Goal: Task Accomplishment & Management: Manage account settings

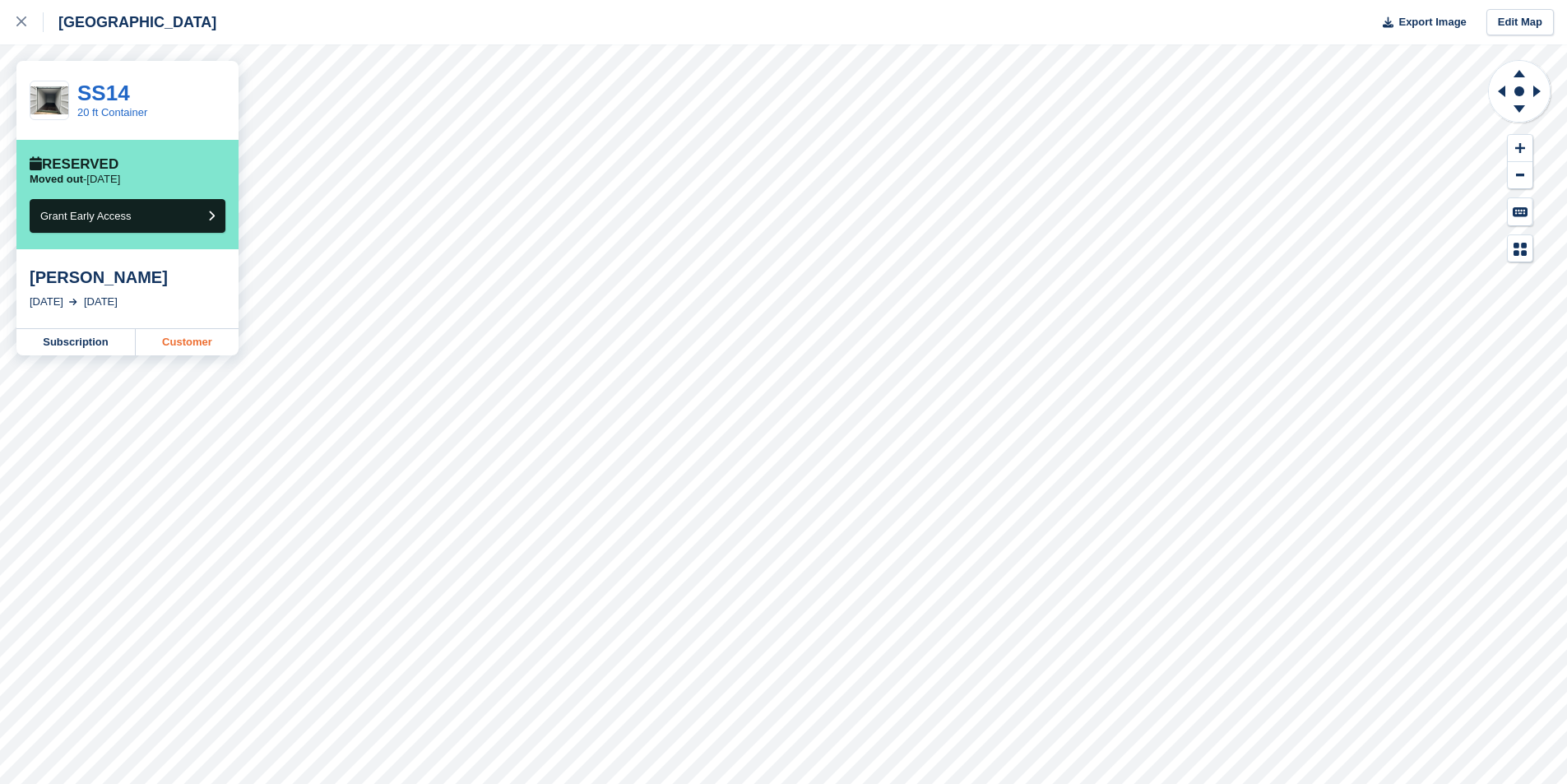
click at [181, 348] on link "Customer" at bounding box center [187, 342] width 103 height 27
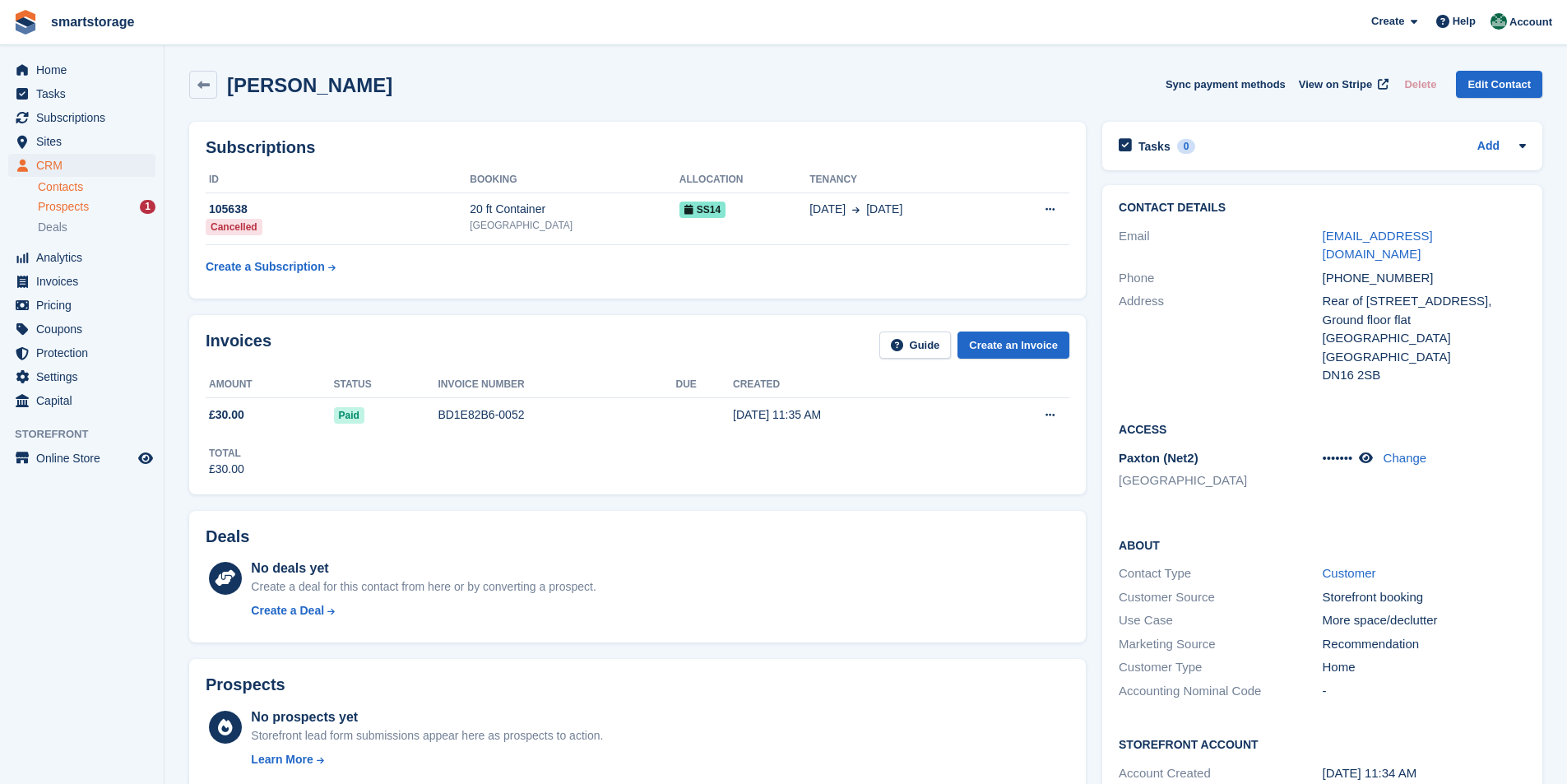
click at [77, 207] on span "Prospects" at bounding box center [64, 207] width 51 height 16
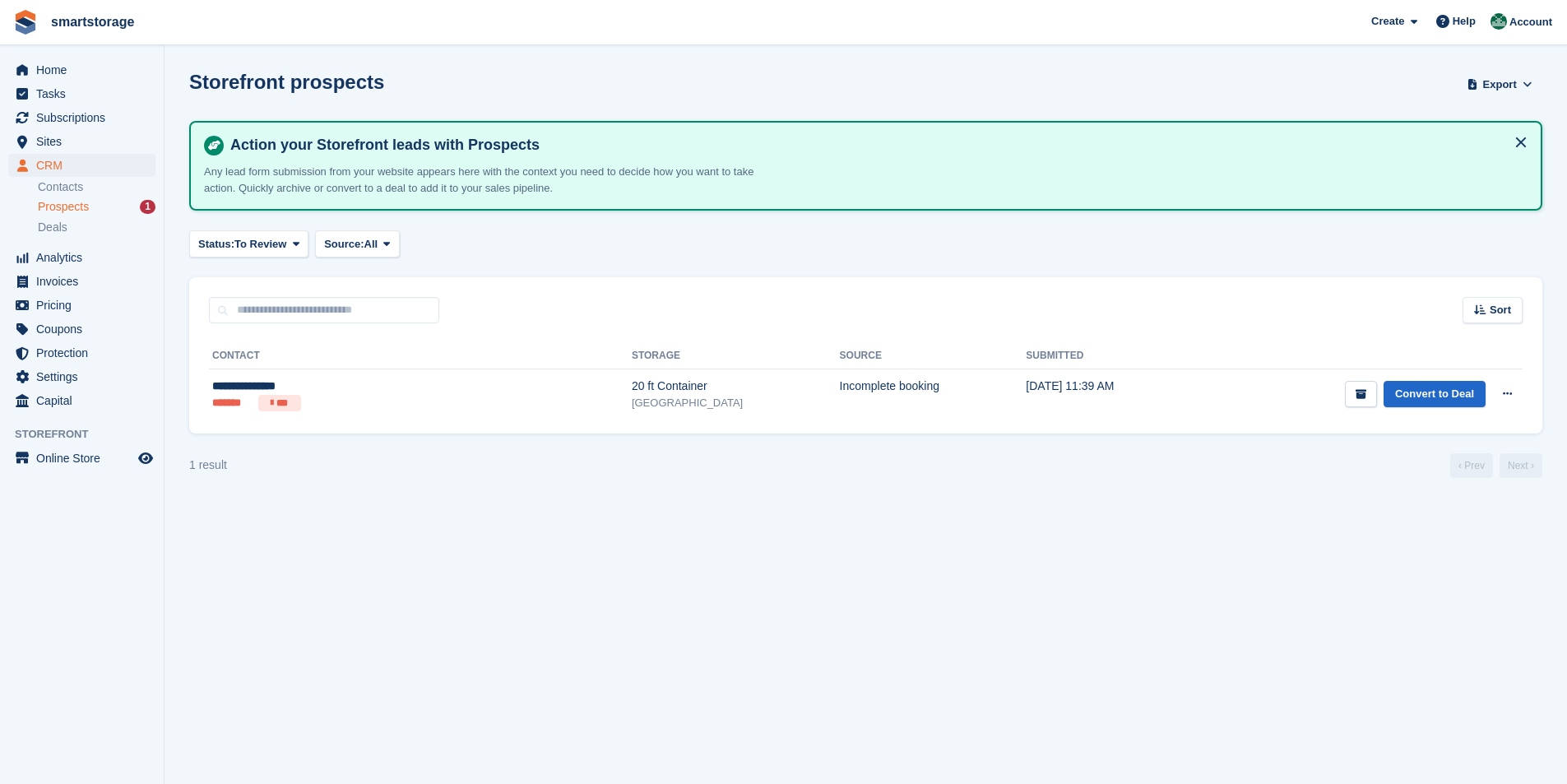
click at [77, 209] on span "Prospects" at bounding box center [64, 207] width 51 height 16
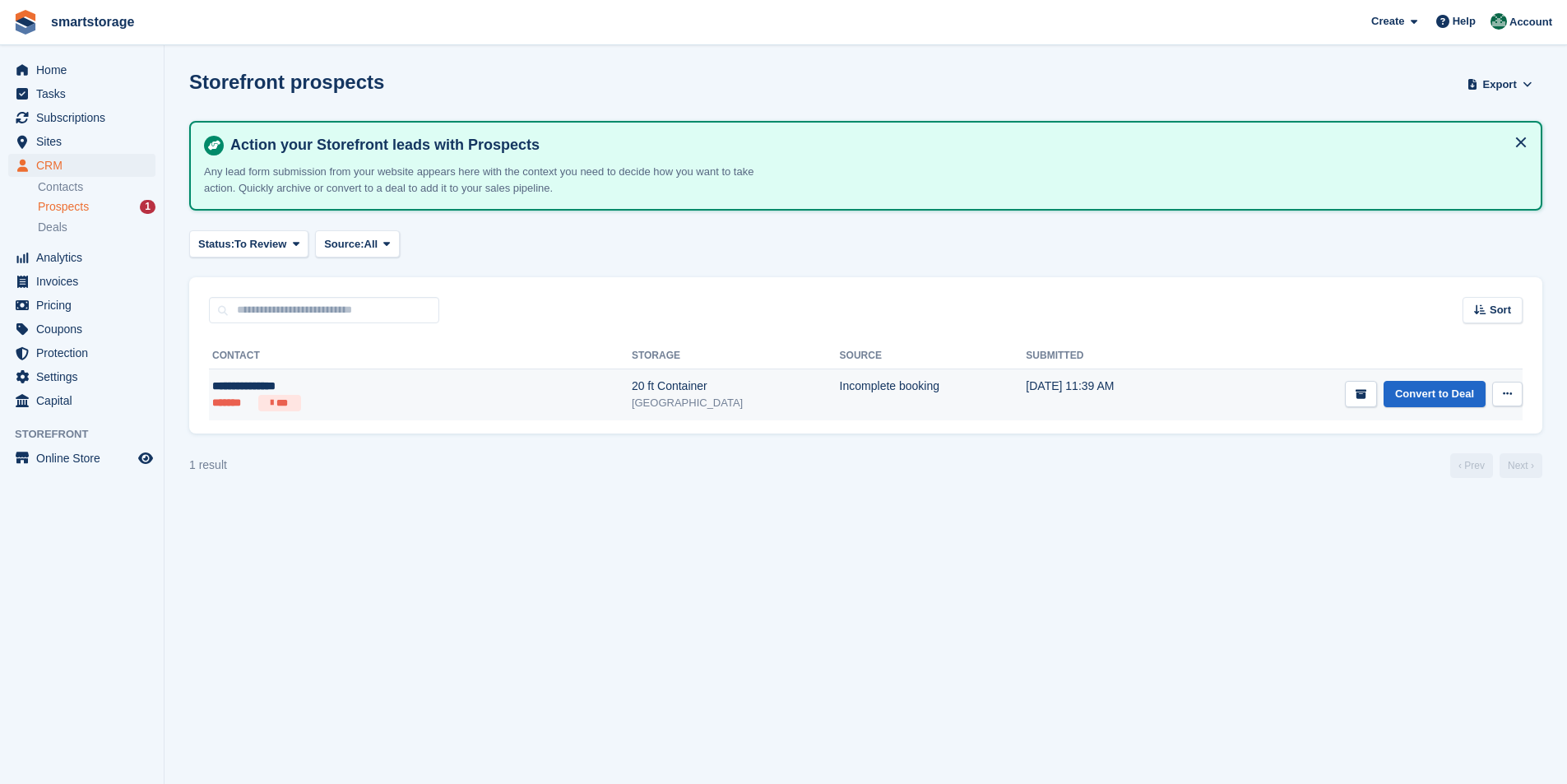
click at [231, 384] on div "**********" at bounding box center [324, 386] width 223 height 18
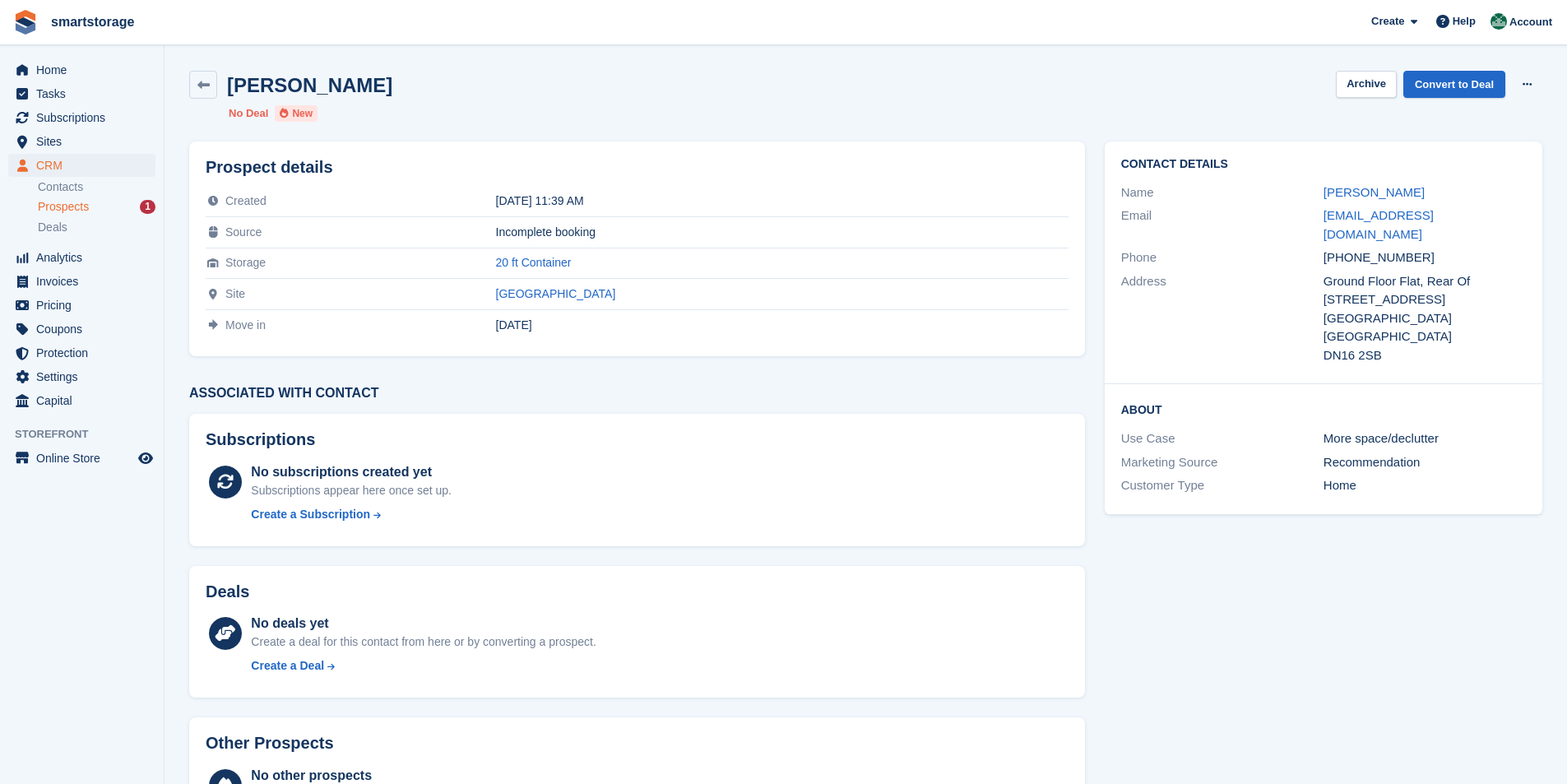
click at [61, 209] on span "Prospects" at bounding box center [64, 207] width 51 height 16
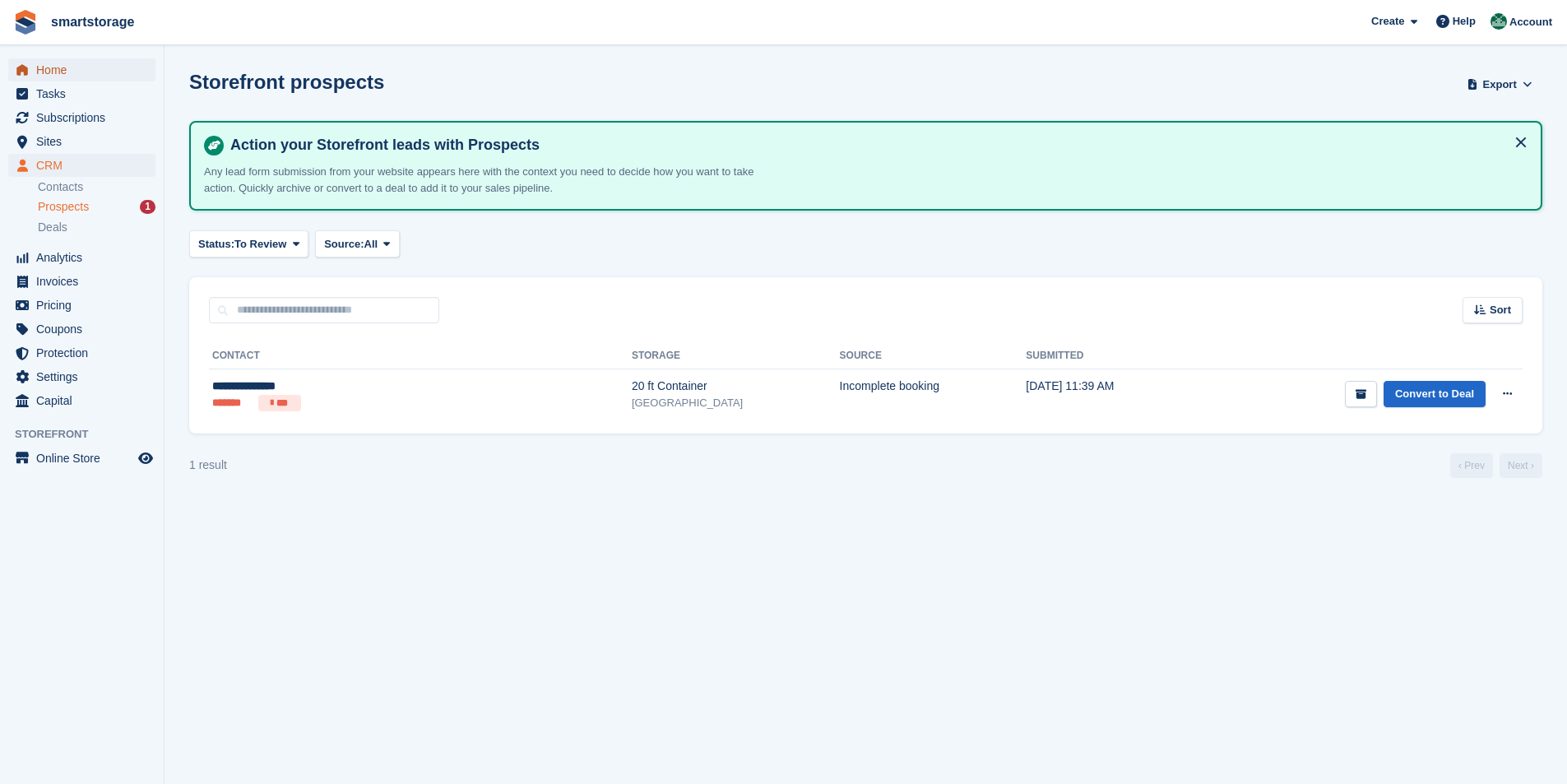
click at [66, 74] on span "Home" at bounding box center [86, 70] width 99 height 23
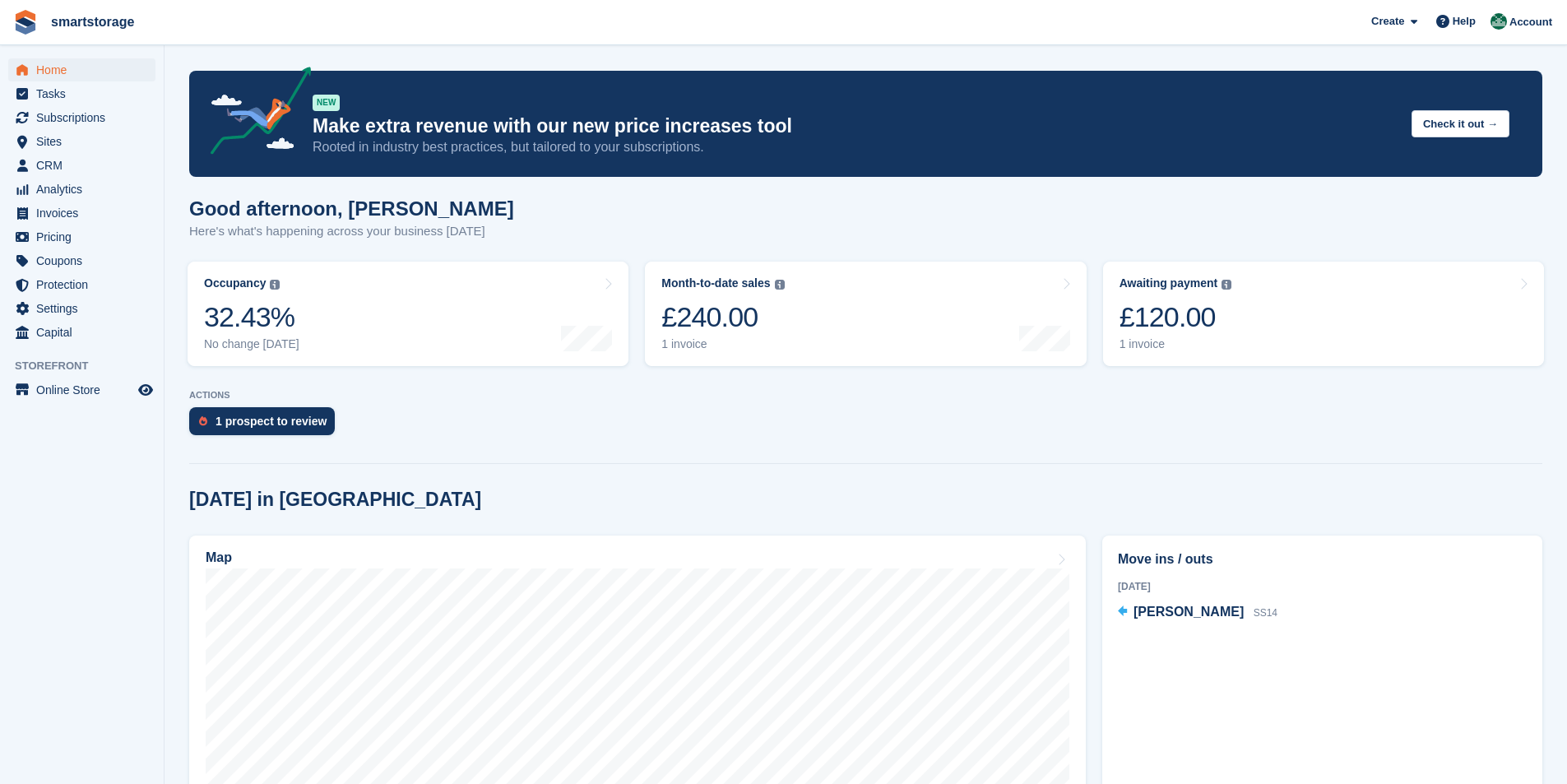
scroll to position [247, 0]
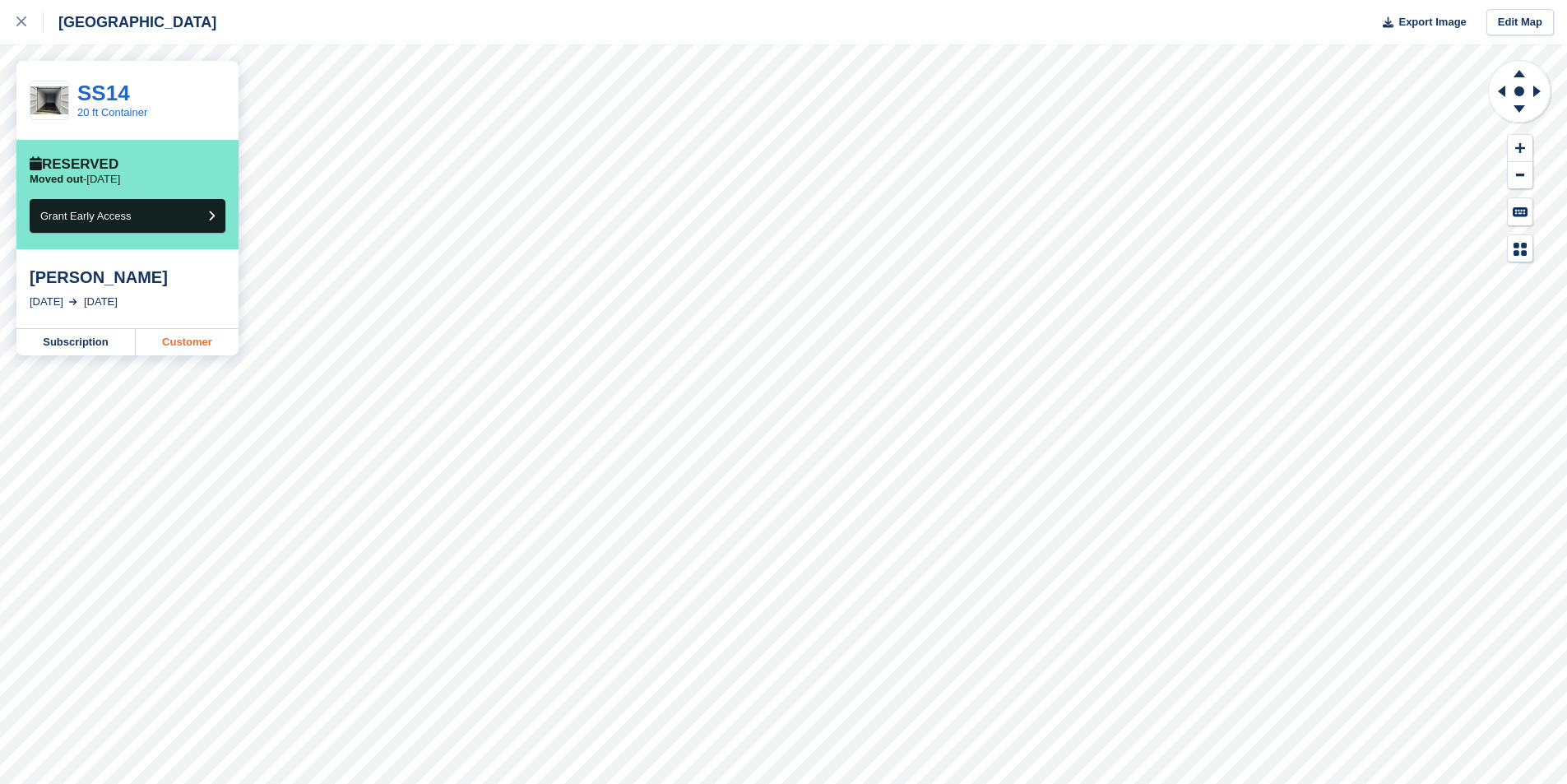
click at [212, 346] on link "Customer" at bounding box center [187, 342] width 103 height 27
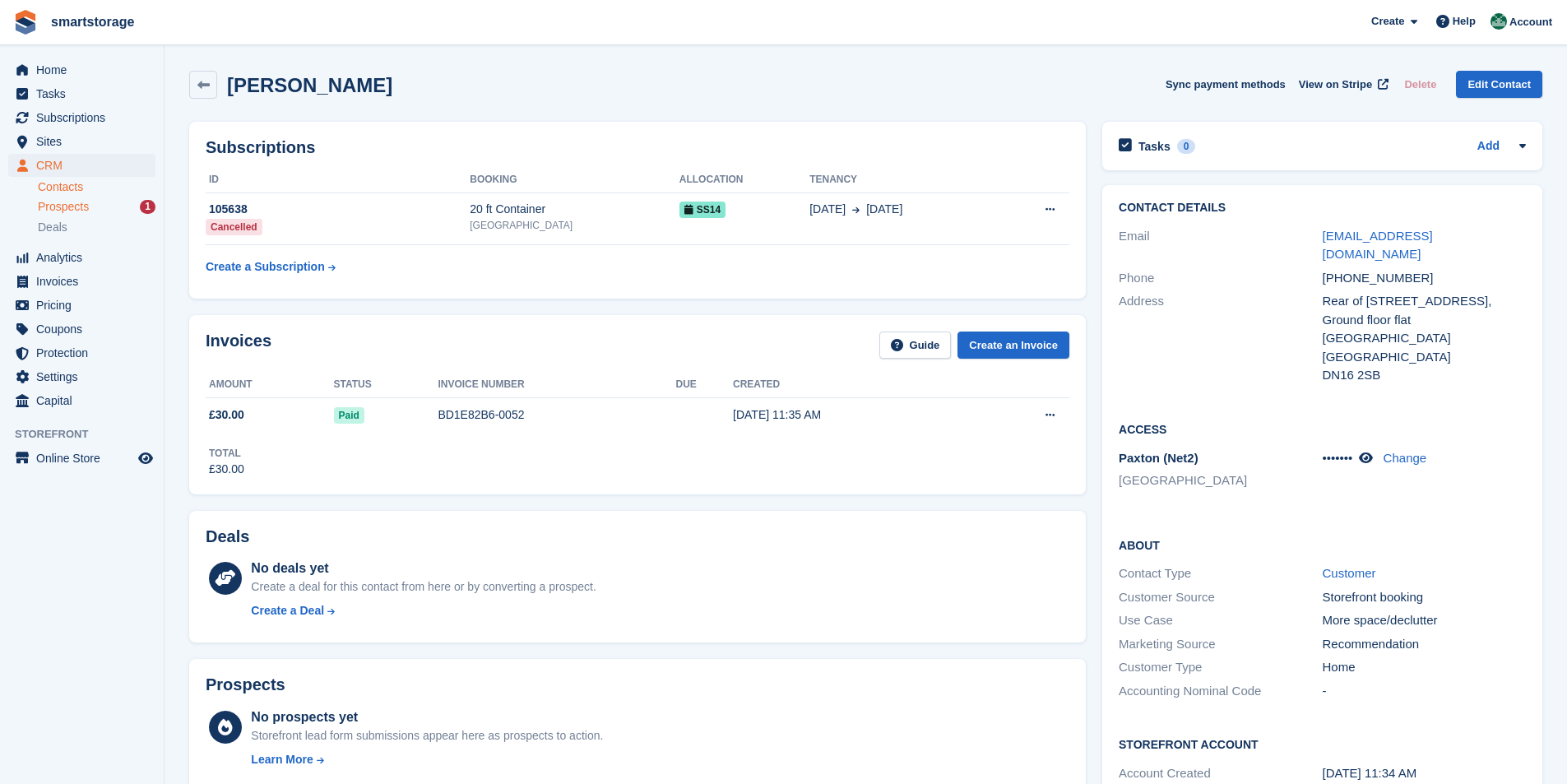
click at [69, 208] on span "Prospects" at bounding box center [64, 207] width 51 height 16
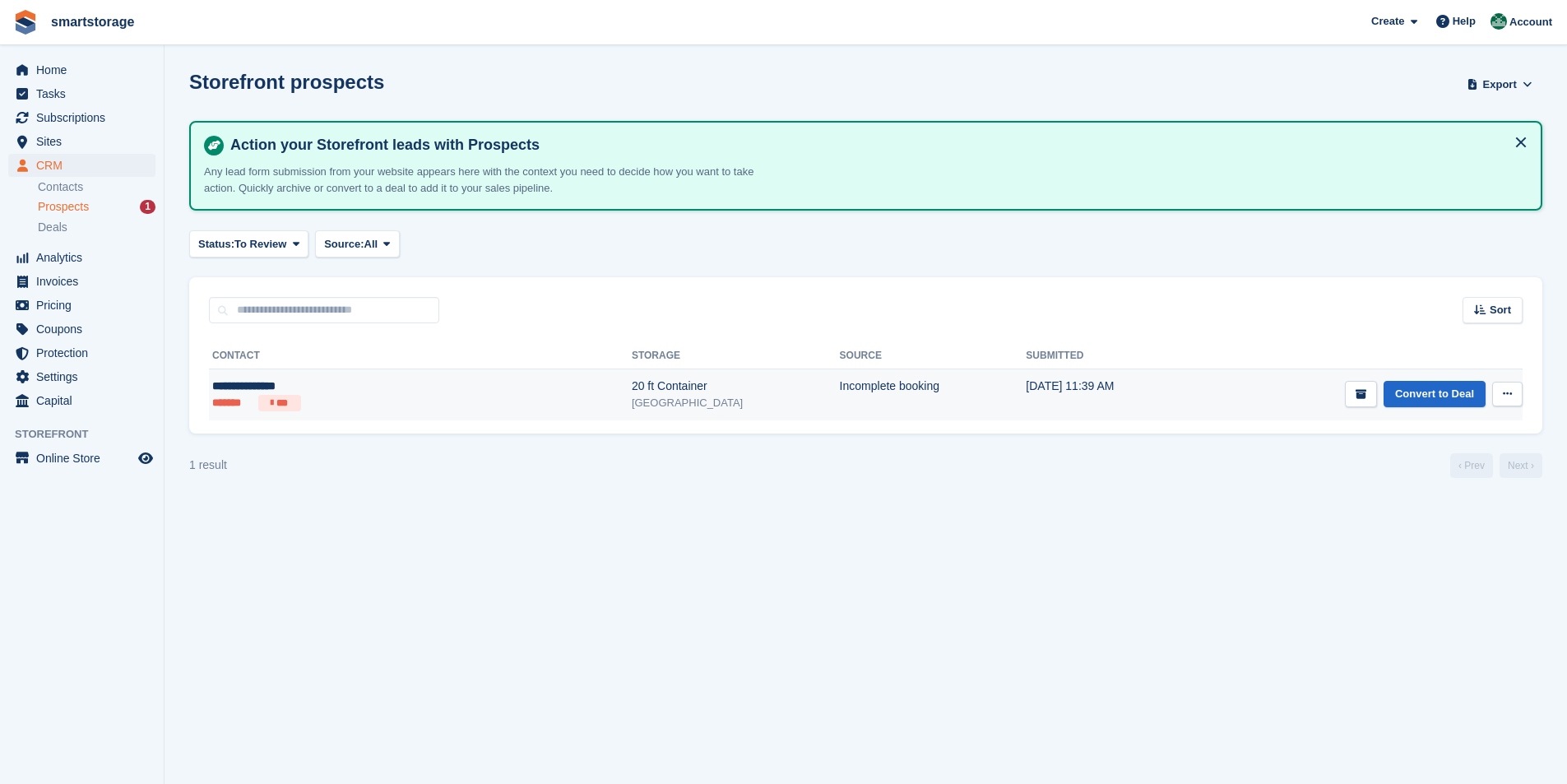
click at [1508, 392] on icon at bounding box center [1508, 393] width 9 height 11
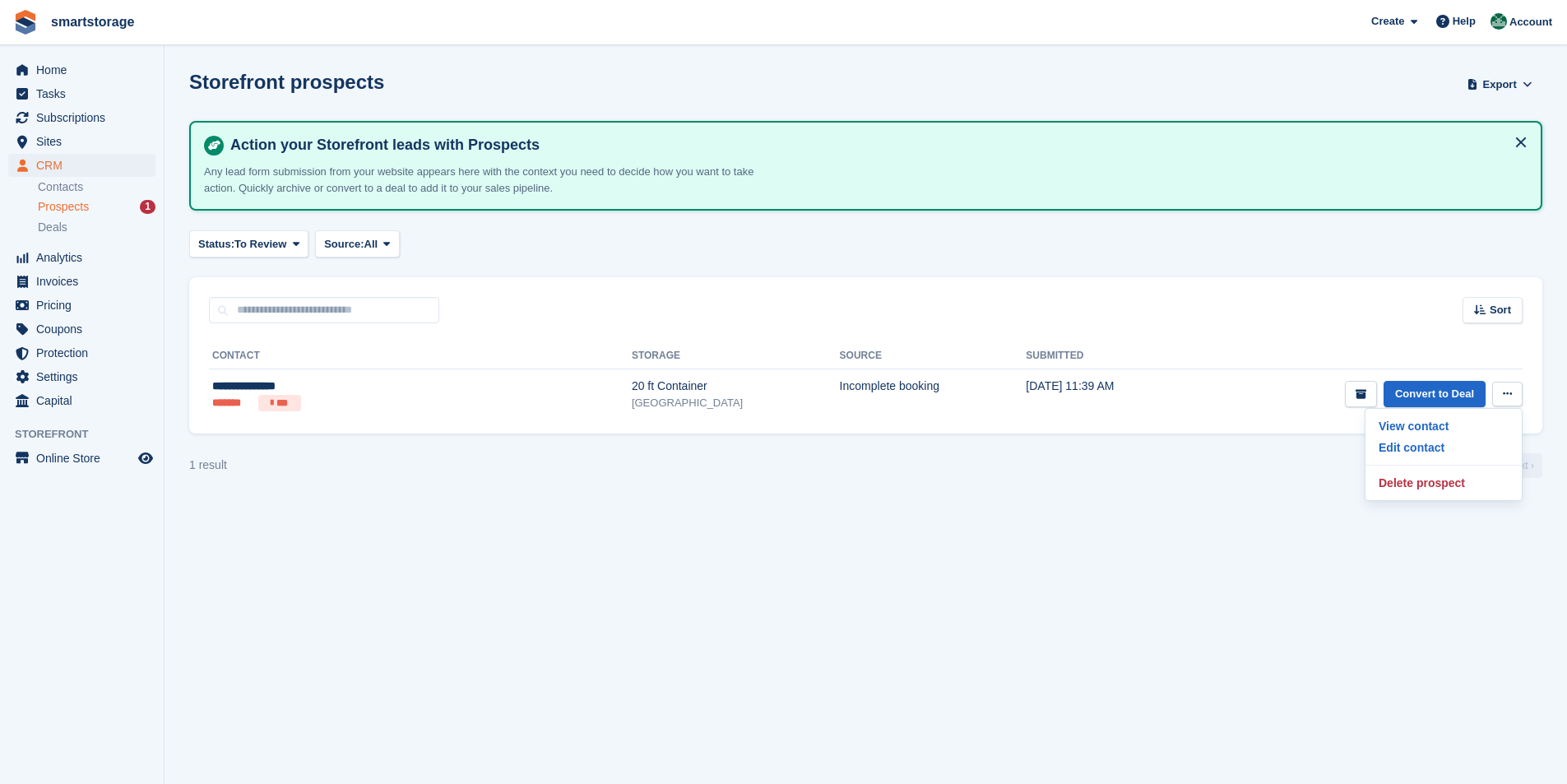
click at [1263, 478] on section "Storefront prospects Export Export Prospects Export a CSV of all Prospects whic…" at bounding box center [866, 392] width 1403 height 784
click at [52, 65] on span "Home" at bounding box center [86, 70] width 99 height 23
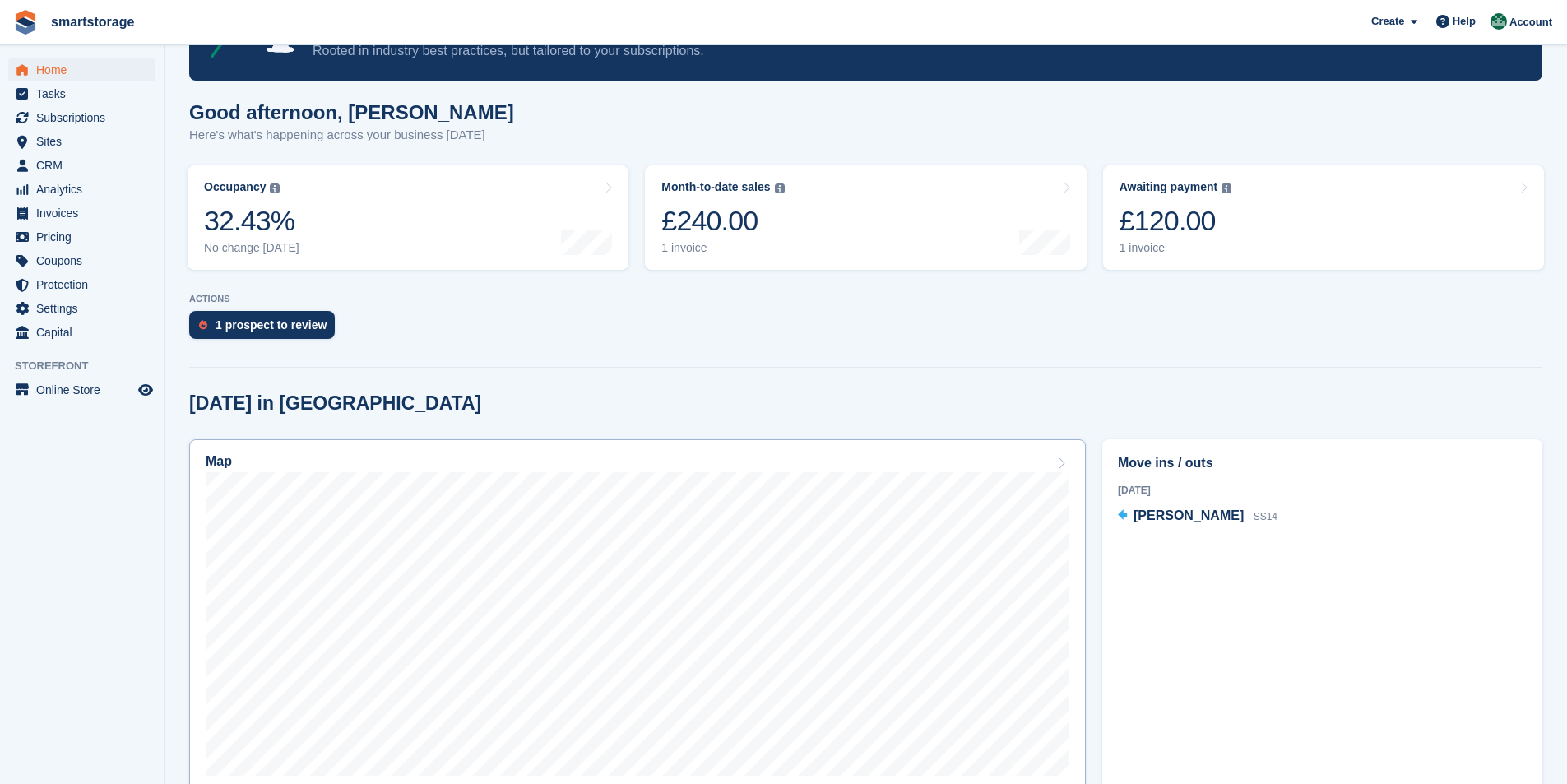
scroll to position [164, 0]
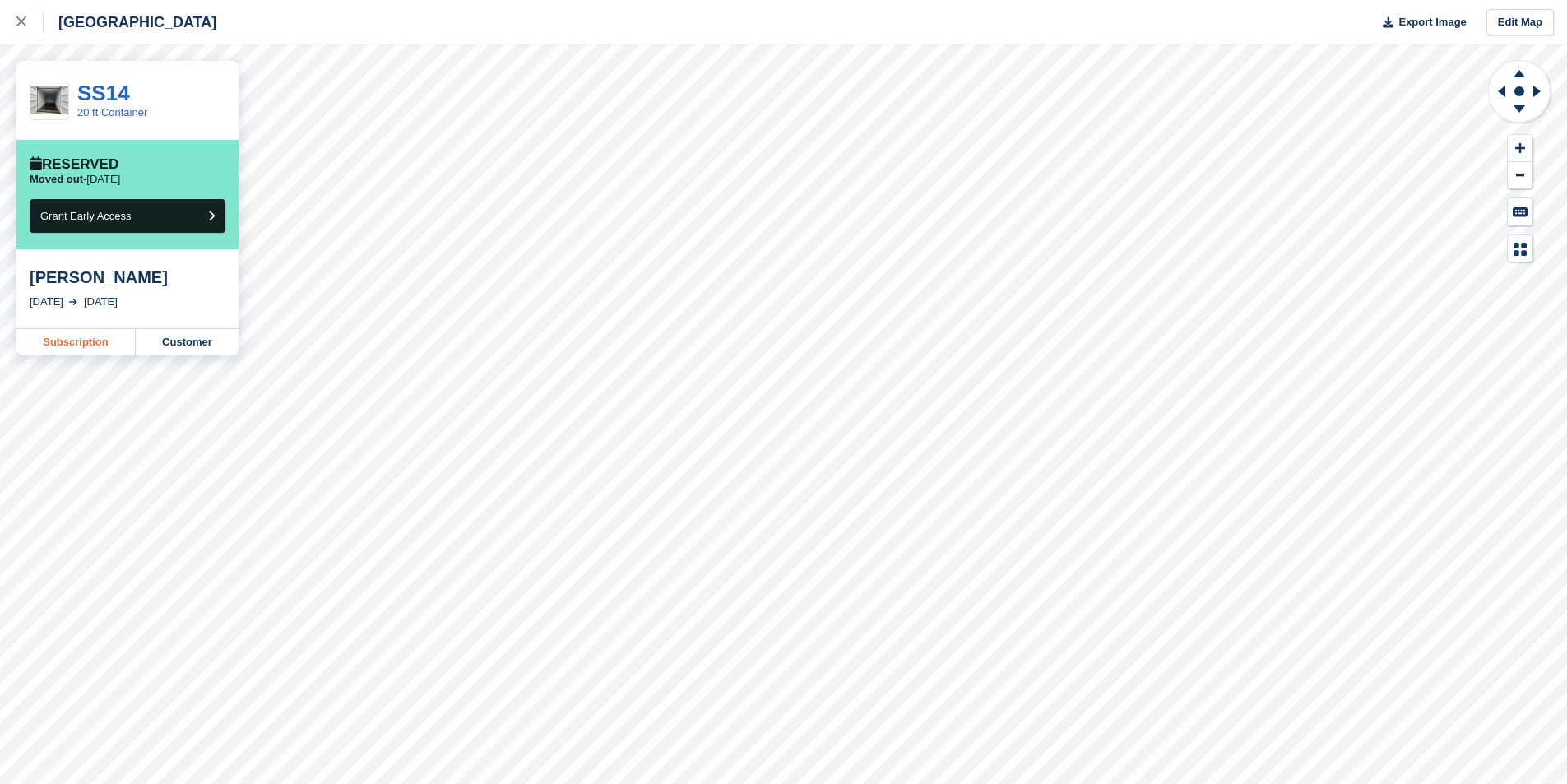
click at [96, 341] on link "Subscription" at bounding box center [76, 342] width 119 height 27
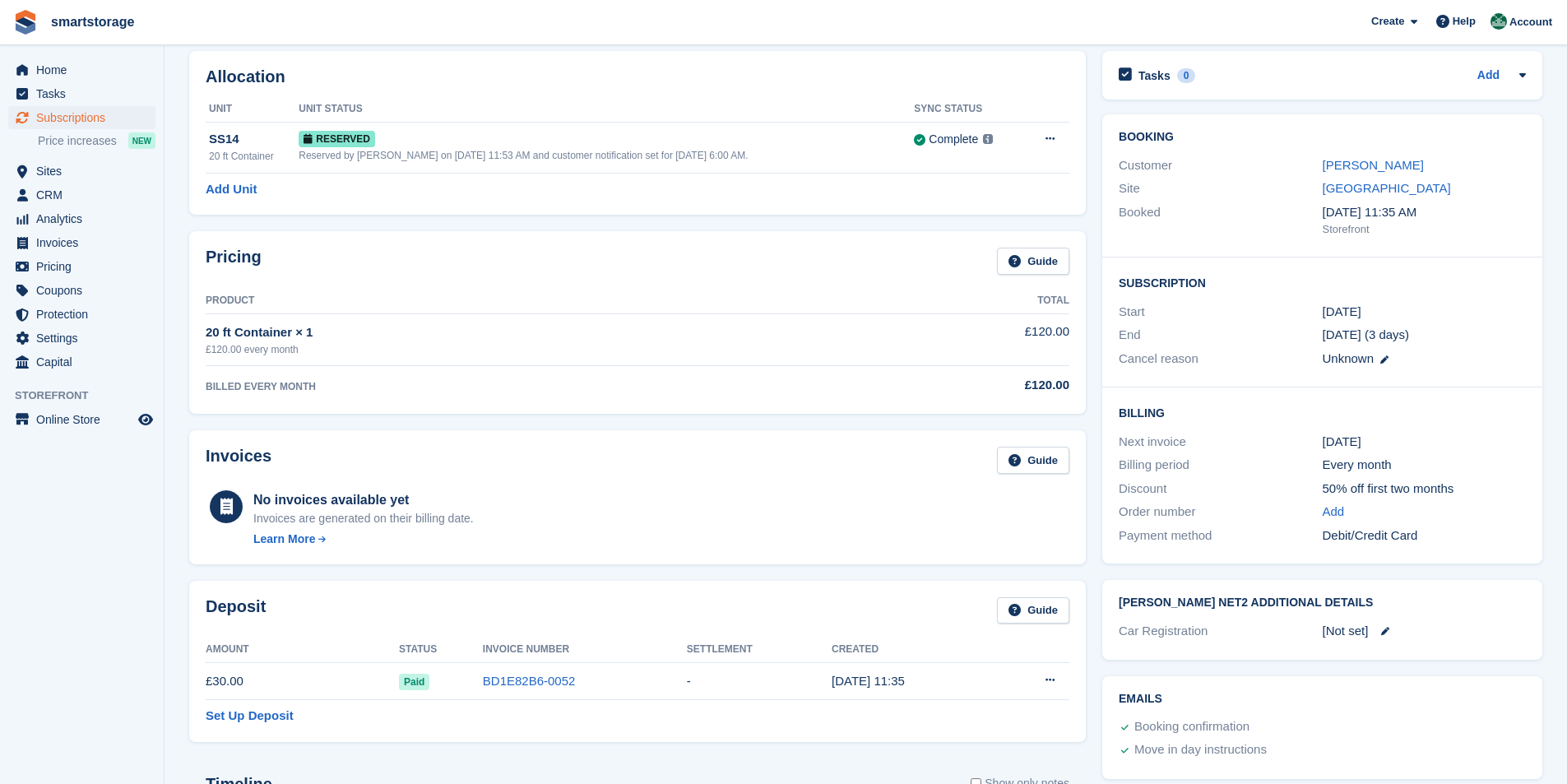
scroll to position [247, 0]
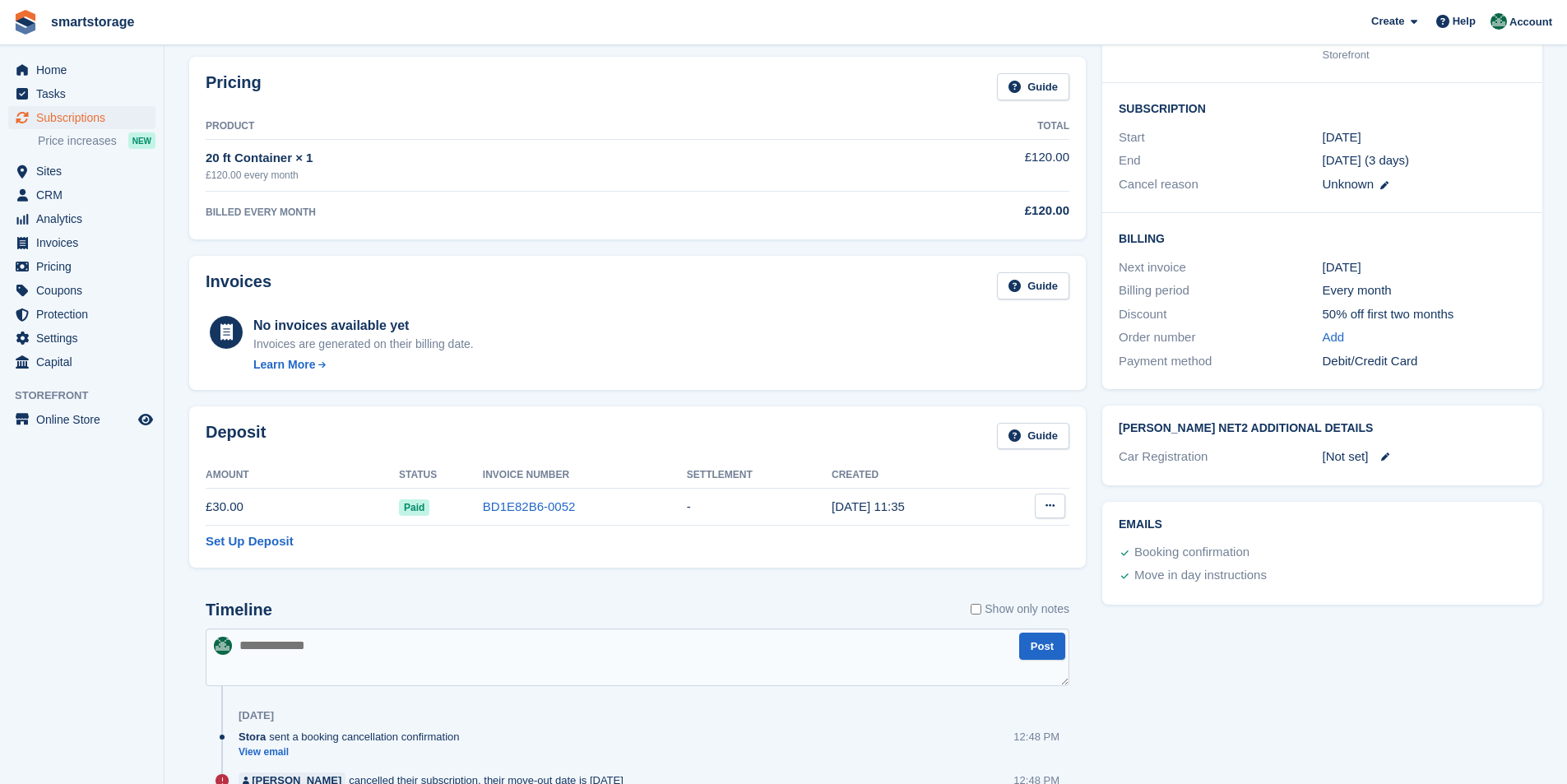
click at [1046, 501] on icon at bounding box center [1050, 506] width 9 height 11
click at [970, 542] on p "Settle deposit" at bounding box center [987, 537] width 143 height 21
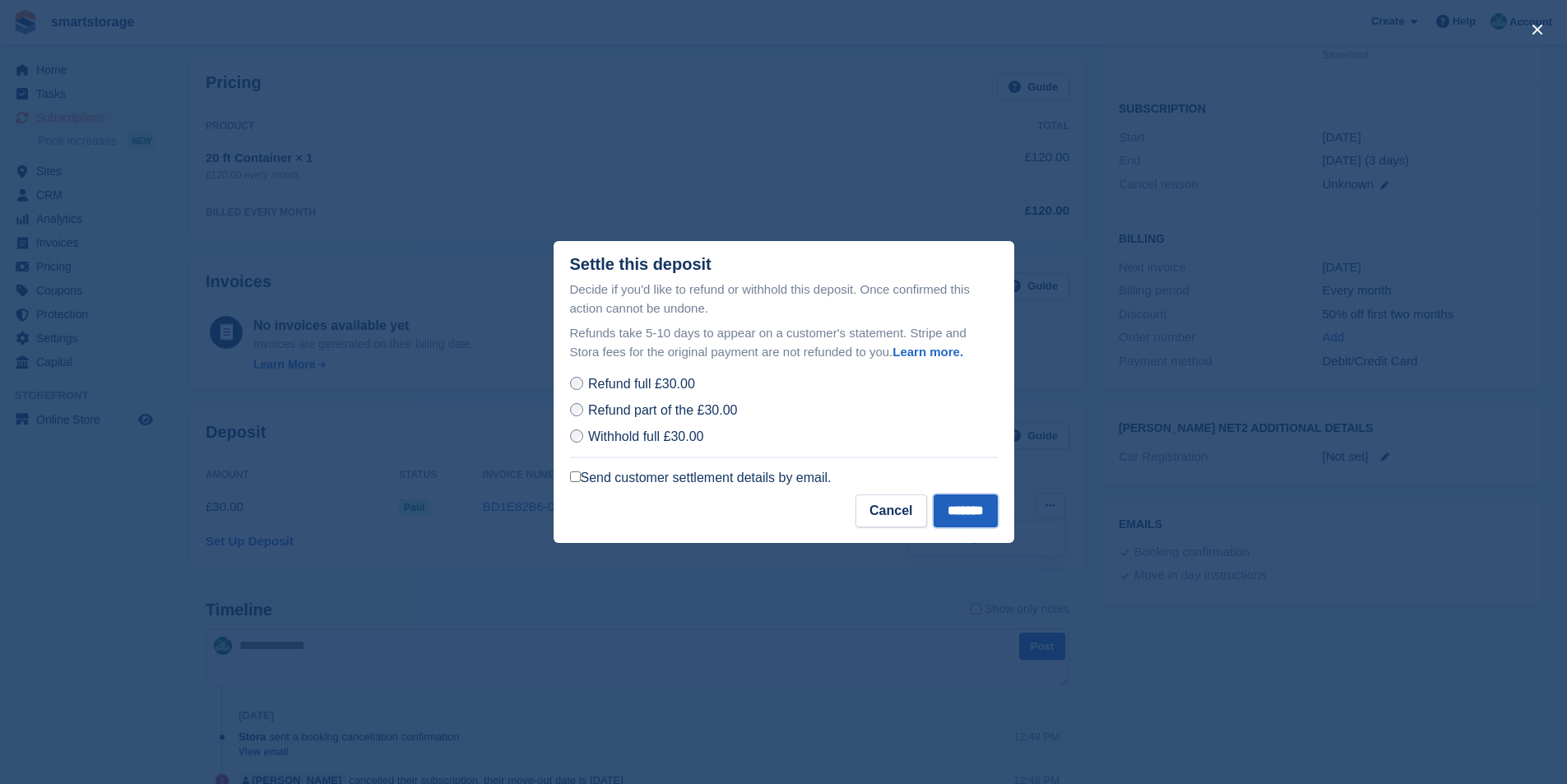
click at [964, 512] on input "*******" at bounding box center [966, 510] width 65 height 33
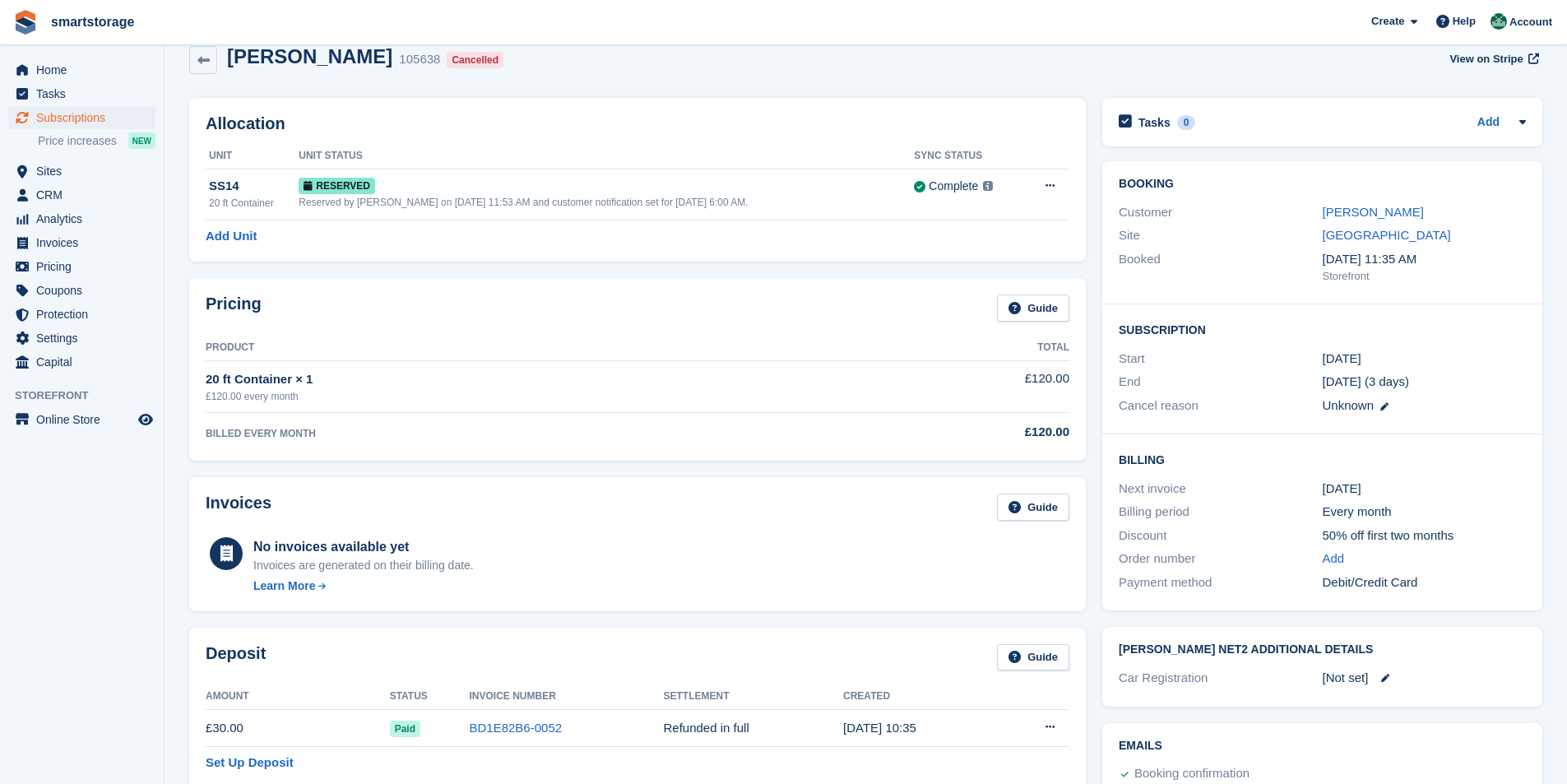
scroll to position [0, 0]
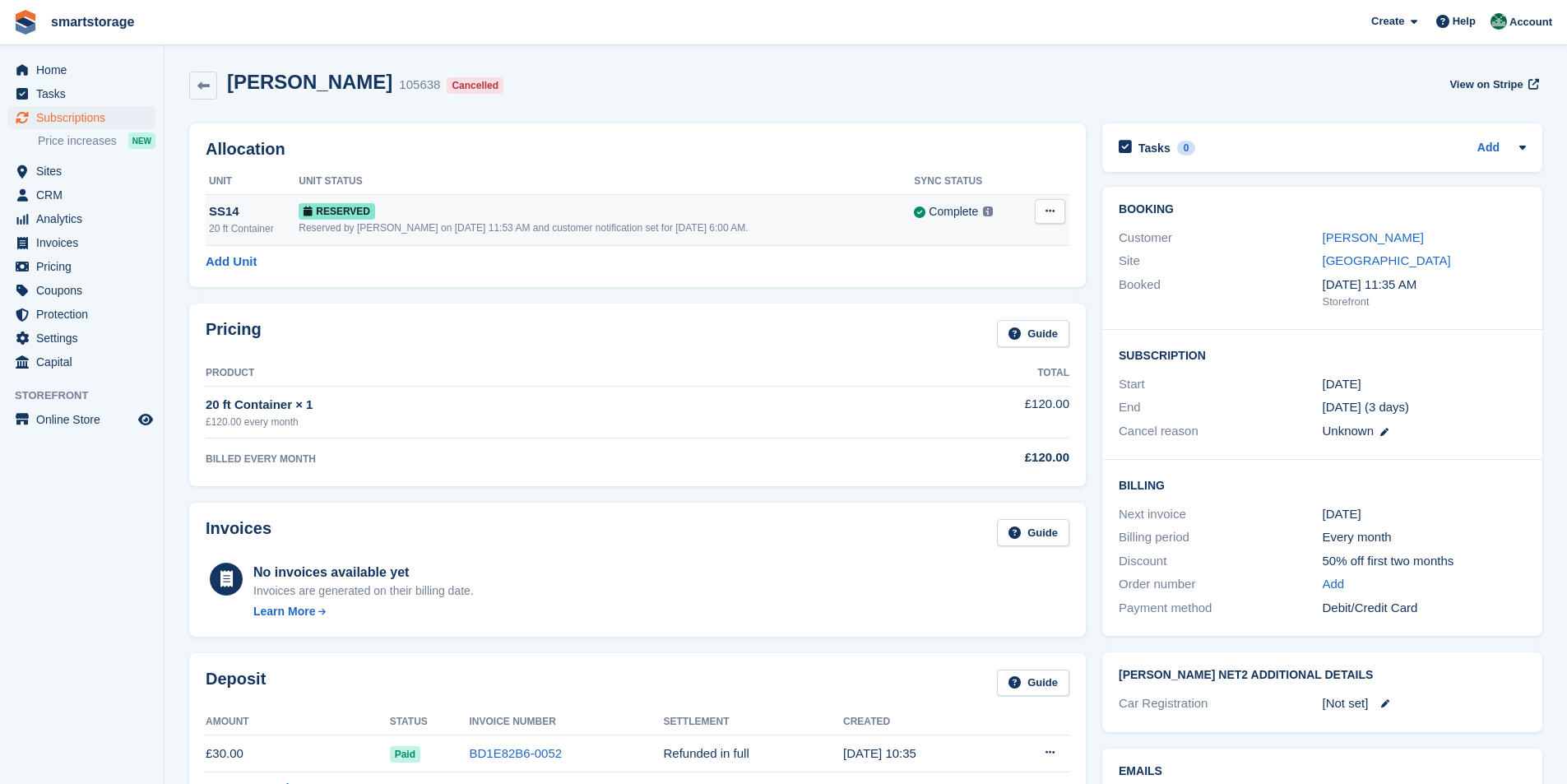
click at [1044, 216] on button at bounding box center [1050, 211] width 30 height 25
click at [973, 278] on p "Deallocate" at bounding box center [987, 278] width 143 height 21
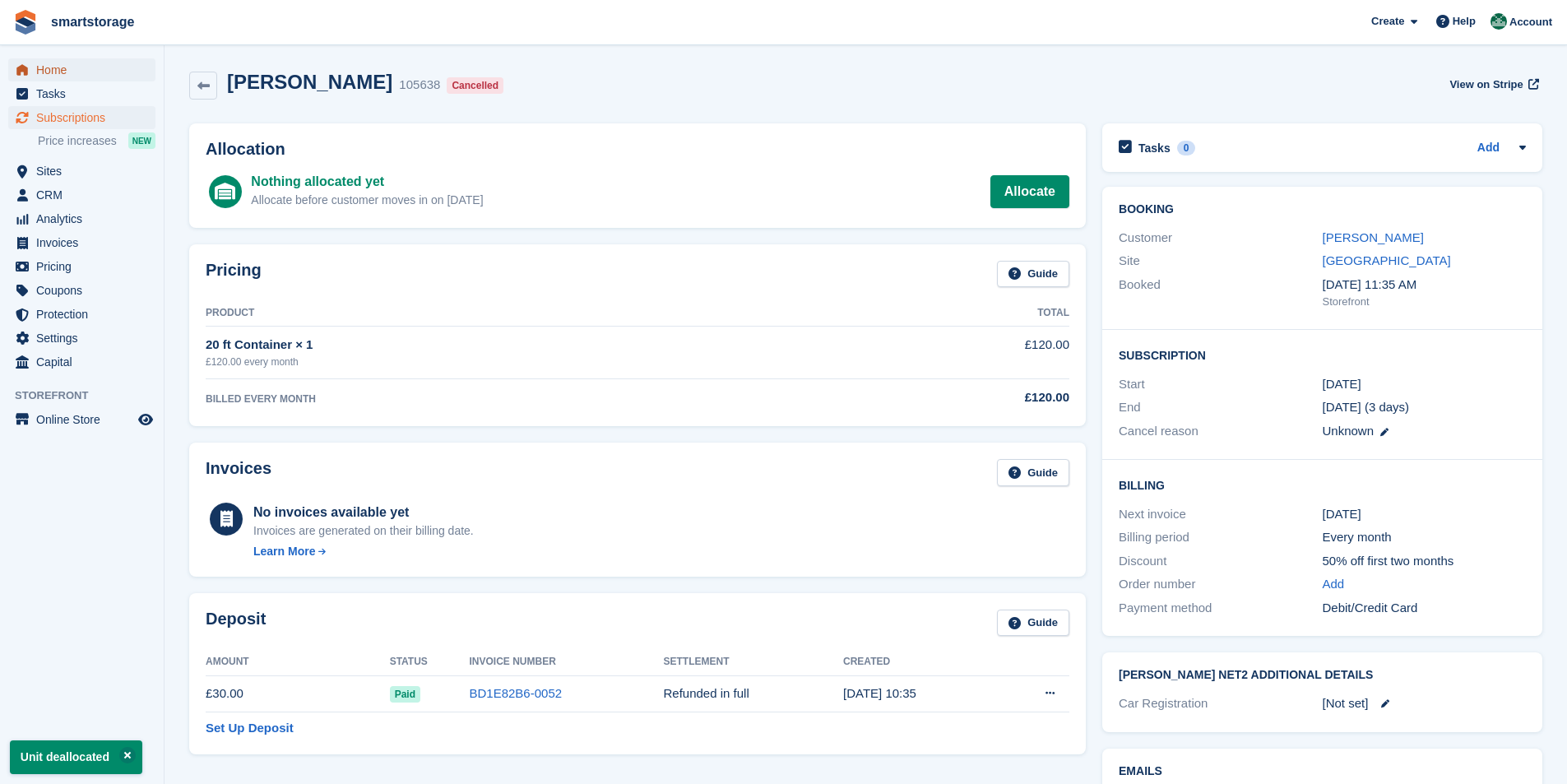
click at [46, 67] on span "Home" at bounding box center [86, 70] width 99 height 23
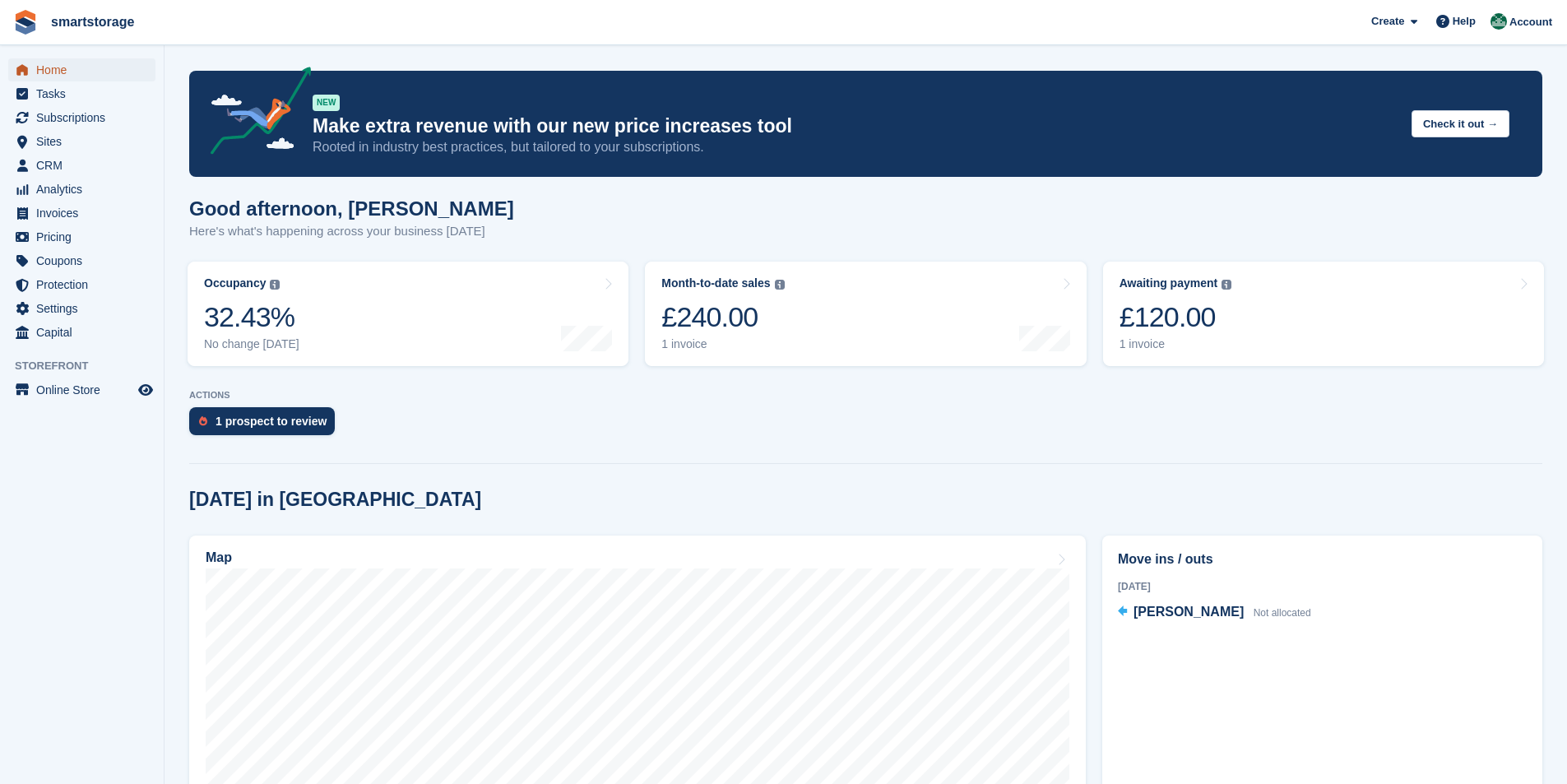
click at [57, 65] on span "Home" at bounding box center [86, 70] width 99 height 23
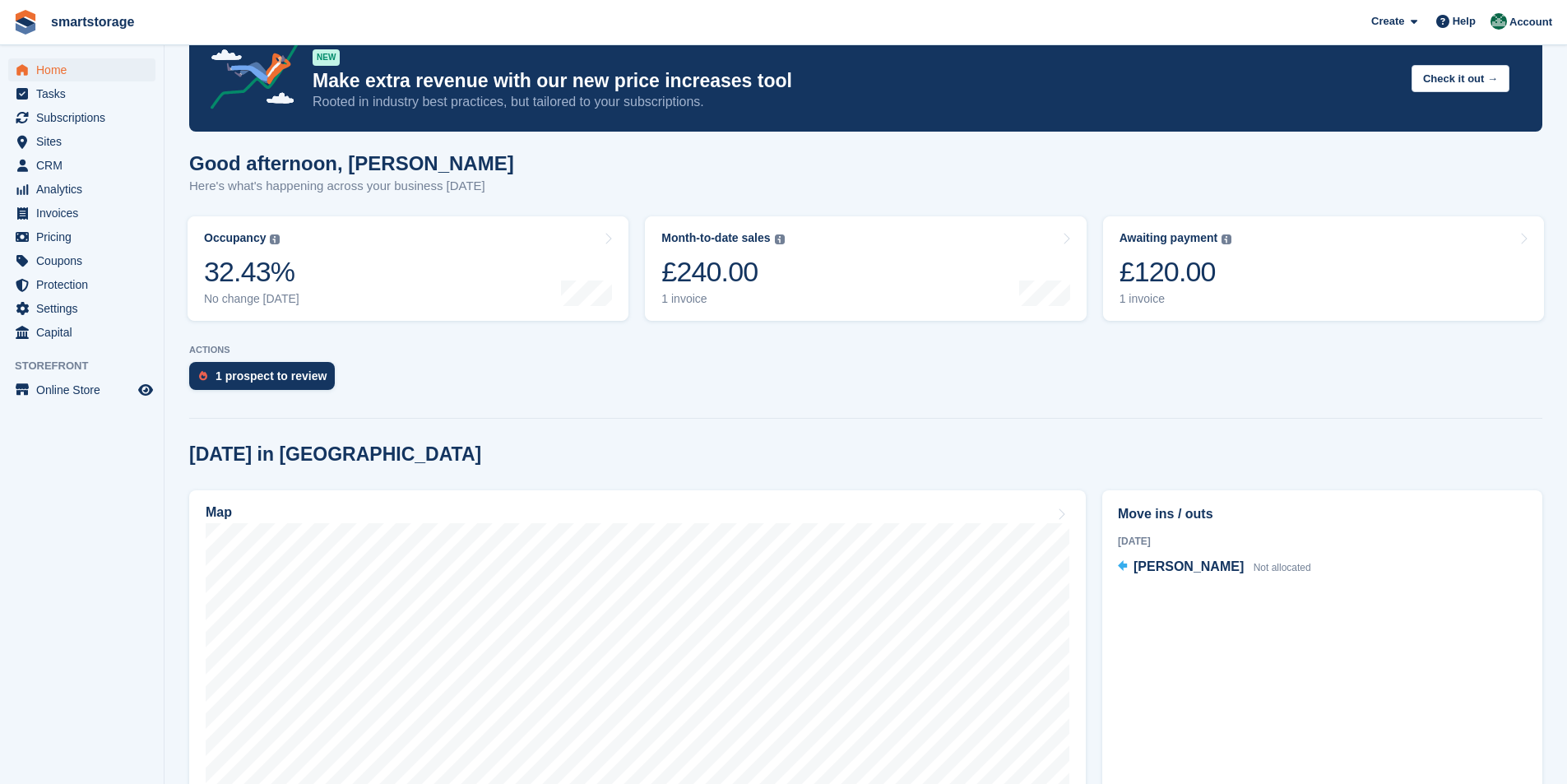
scroll to position [82, 0]
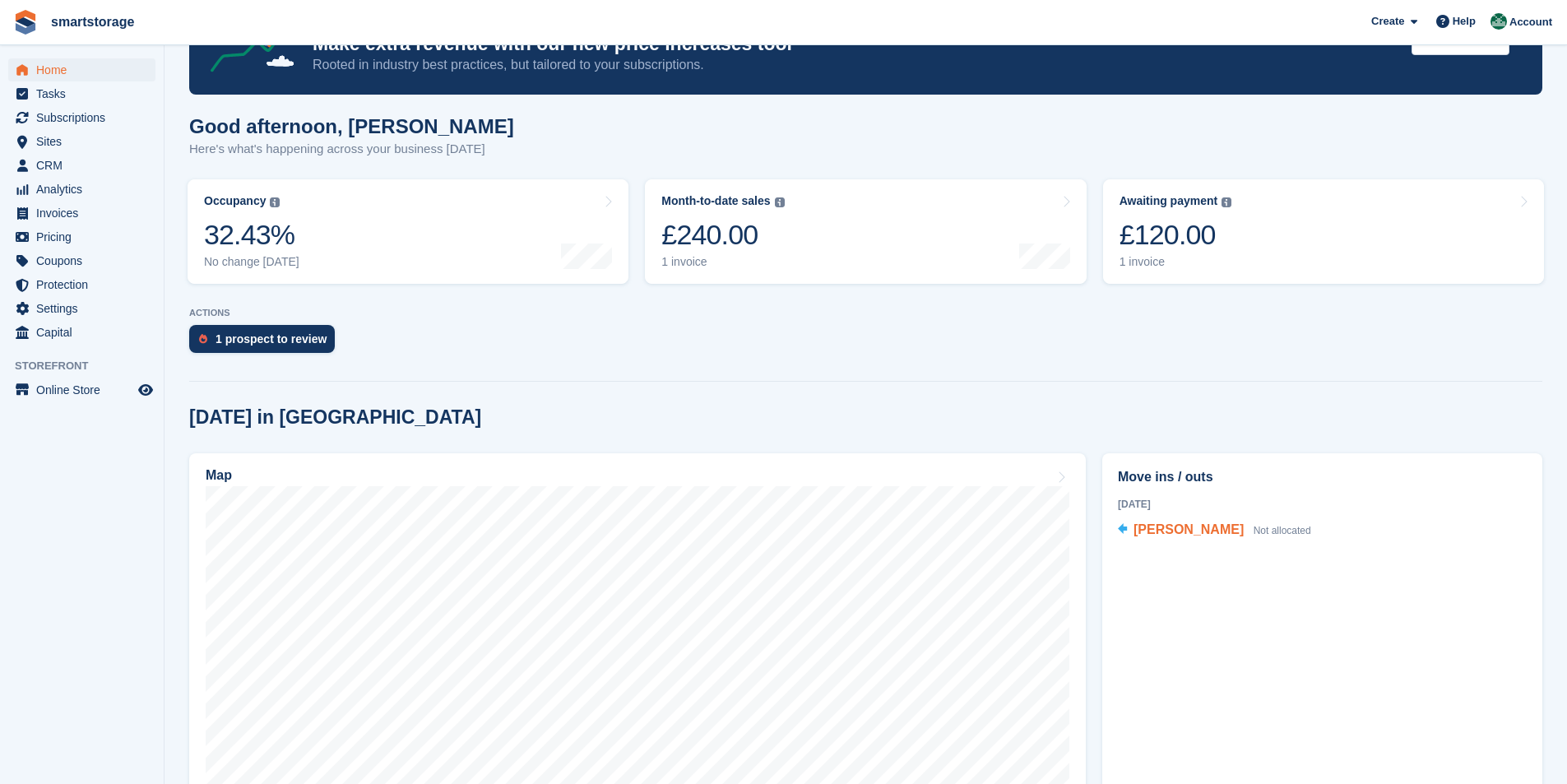
click at [1196, 529] on span "[PERSON_NAME]" at bounding box center [1189, 529] width 111 height 14
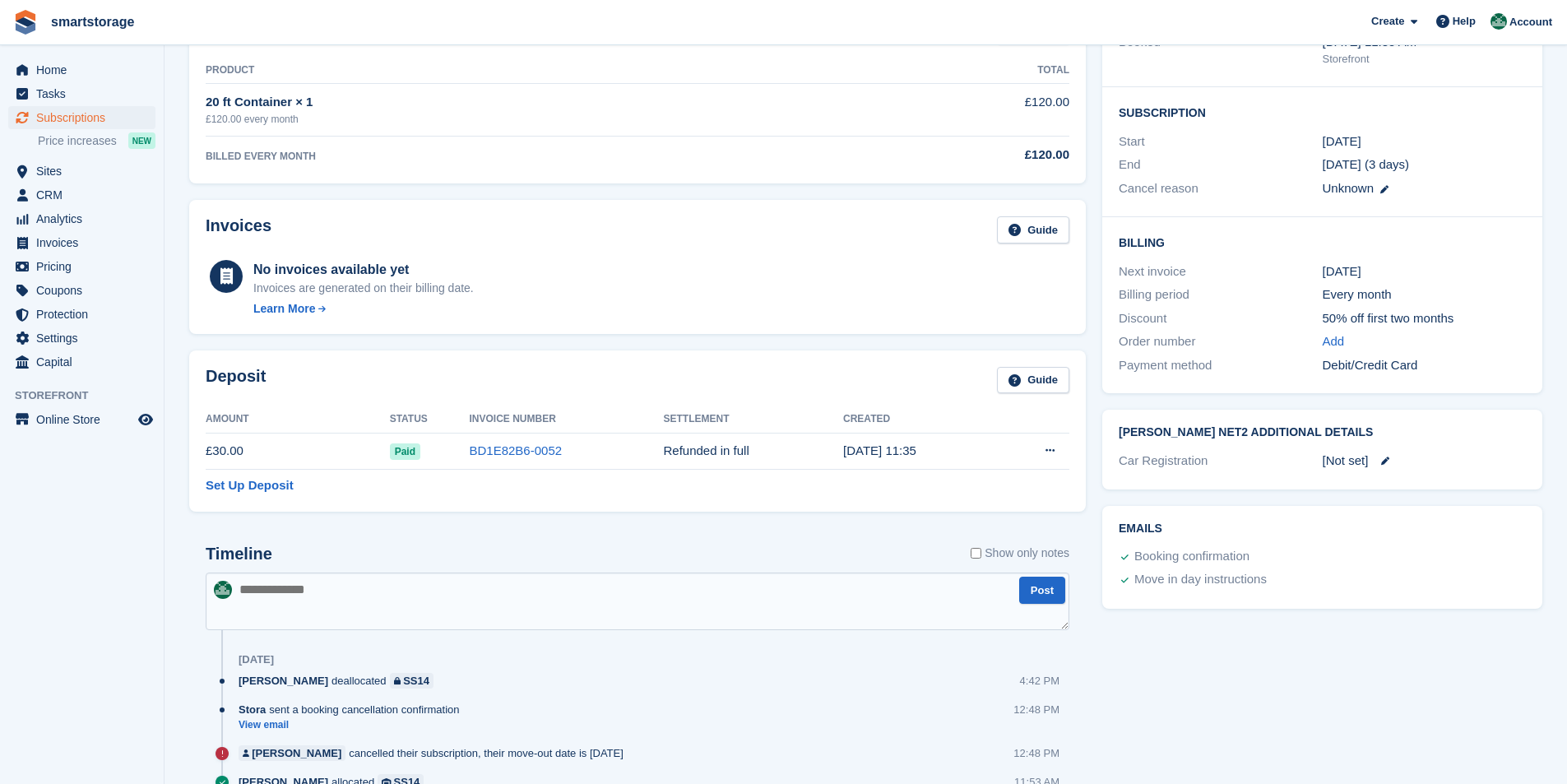
scroll to position [247, 0]
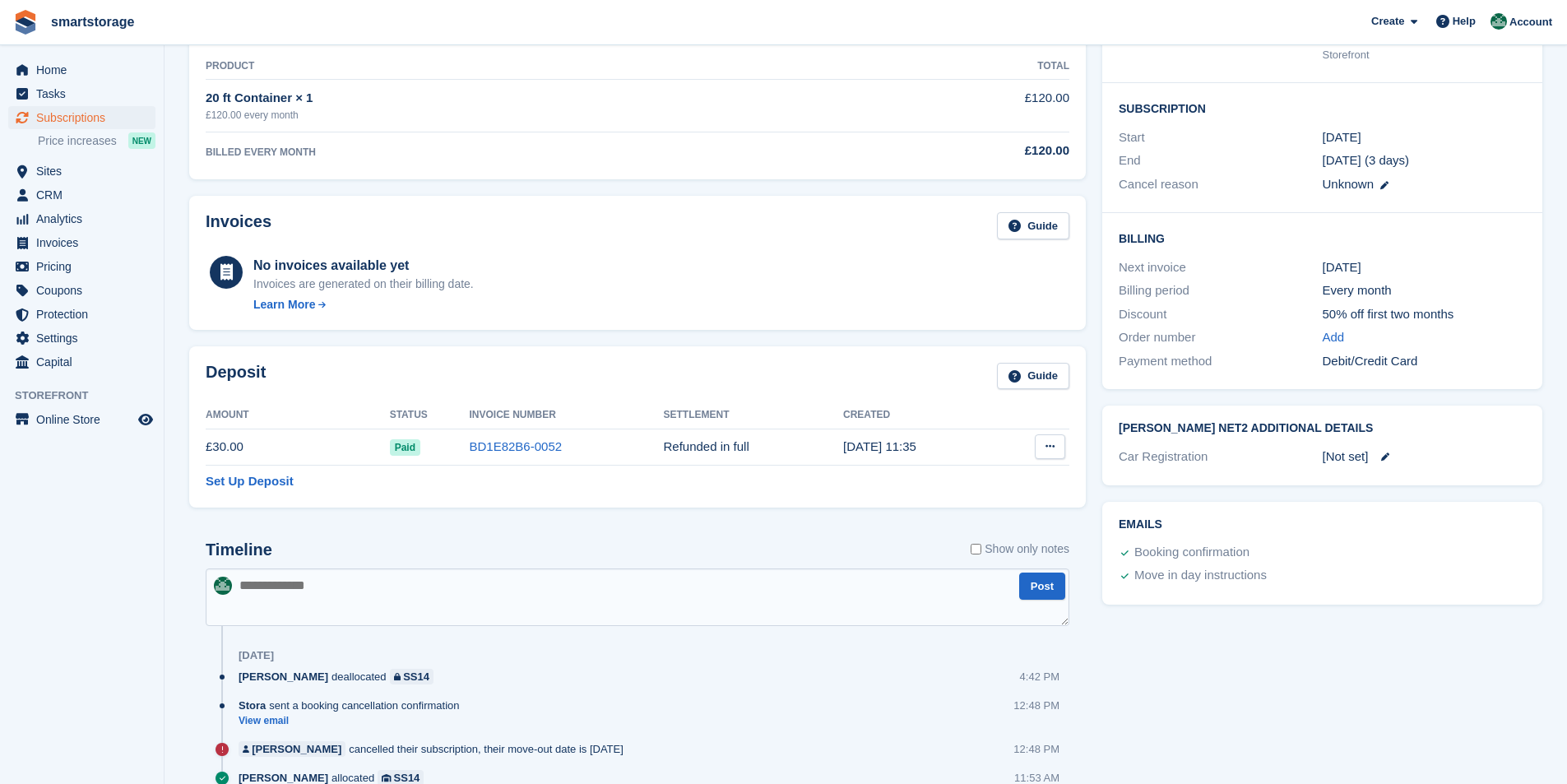
click at [1044, 453] on button at bounding box center [1050, 446] width 30 height 25
click at [960, 483] on p "Settle deposit" at bounding box center [987, 478] width 143 height 21
click at [1053, 442] on icon at bounding box center [1050, 446] width 9 height 11
click at [1051, 443] on icon at bounding box center [1050, 446] width 9 height 11
click at [826, 489] on div "This deposit has already been settled." at bounding box center [828, 478] width 157 height 52
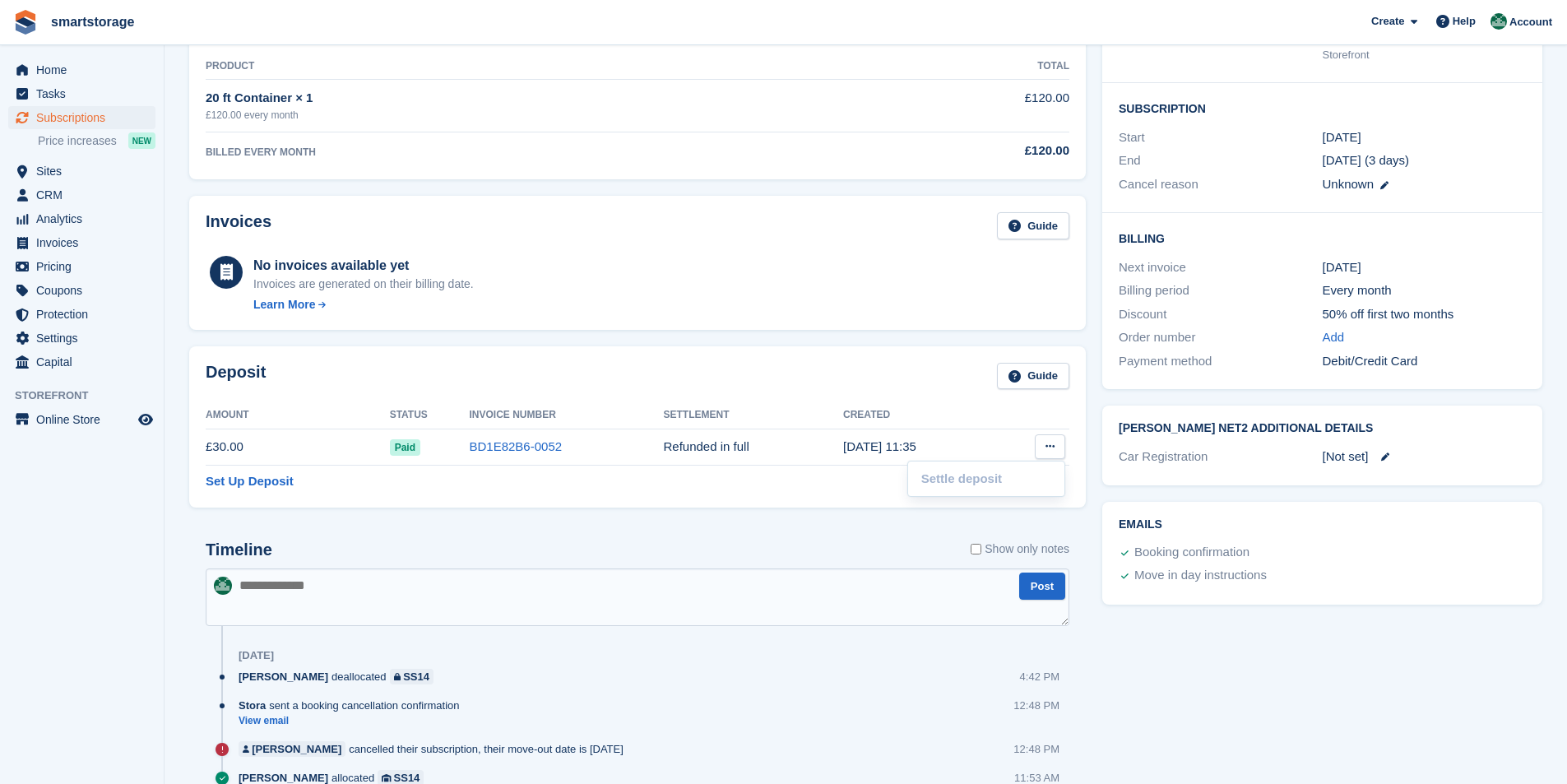
click at [691, 492] on div "Deposit Guide Amount Status Invoice Number Settlement Created £30.00 Paid BD1E8…" at bounding box center [638, 427] width 897 height 161
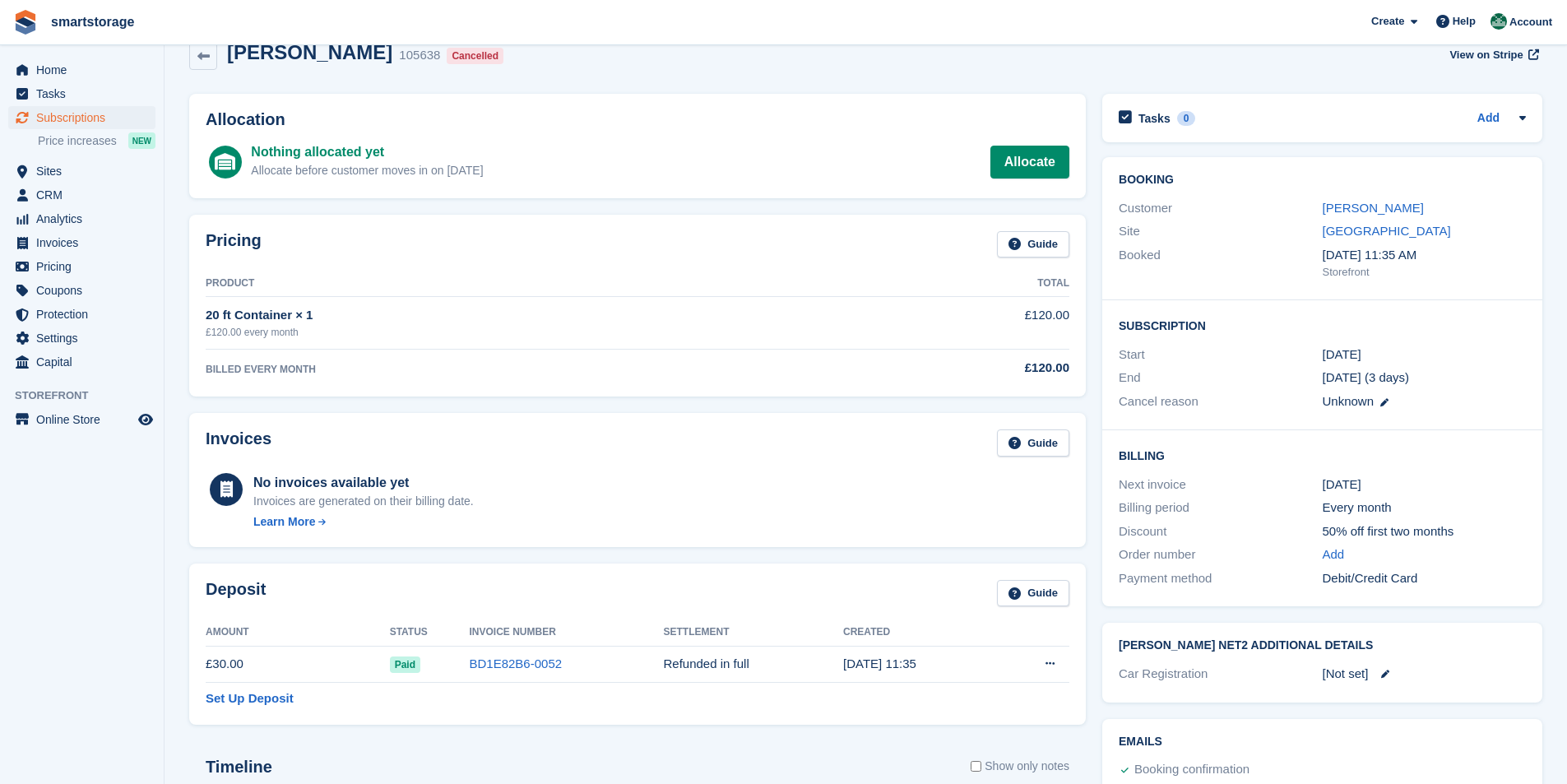
scroll to position [0, 0]
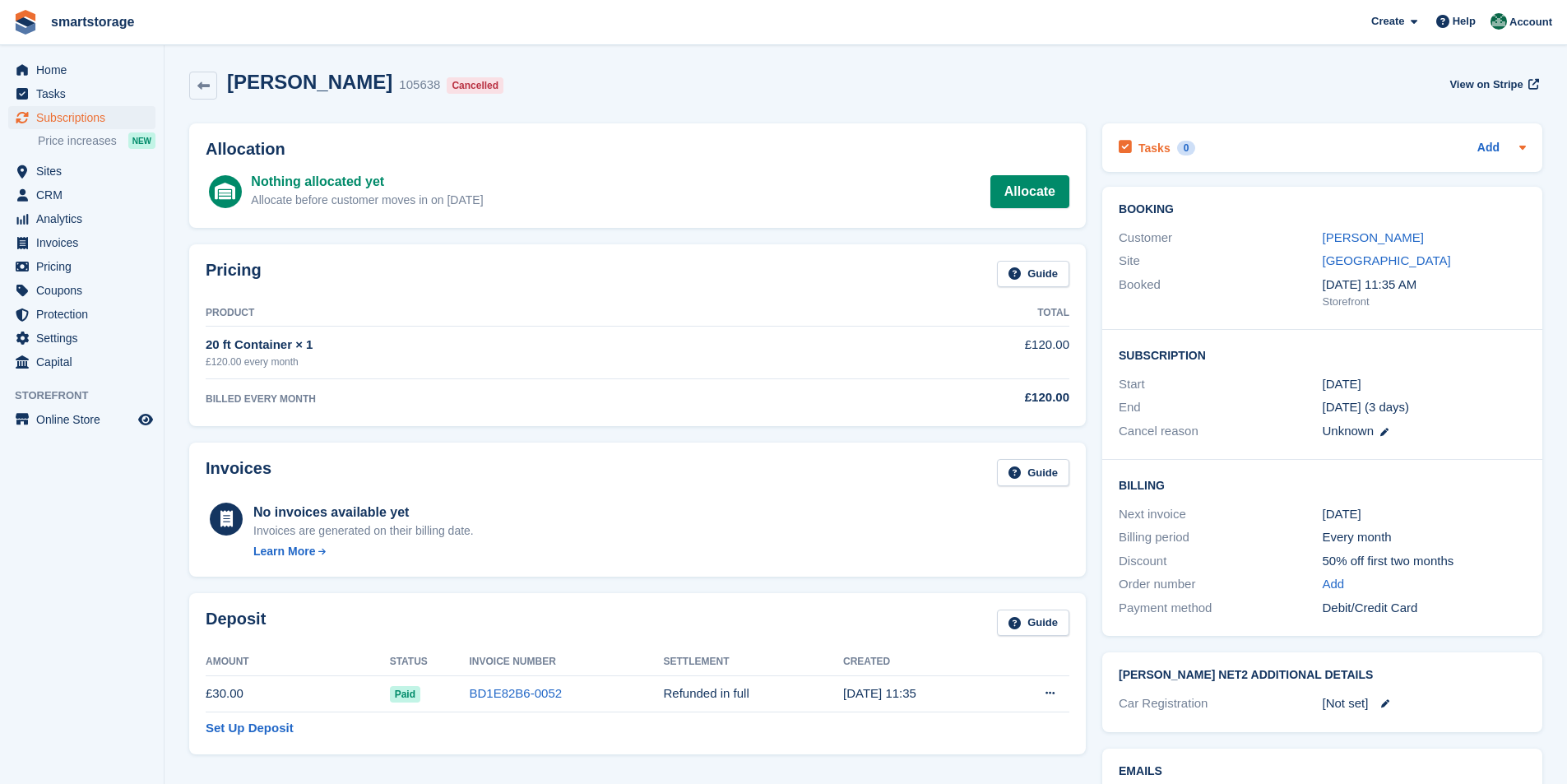
click at [1524, 148] on icon at bounding box center [1522, 148] width 6 height 4
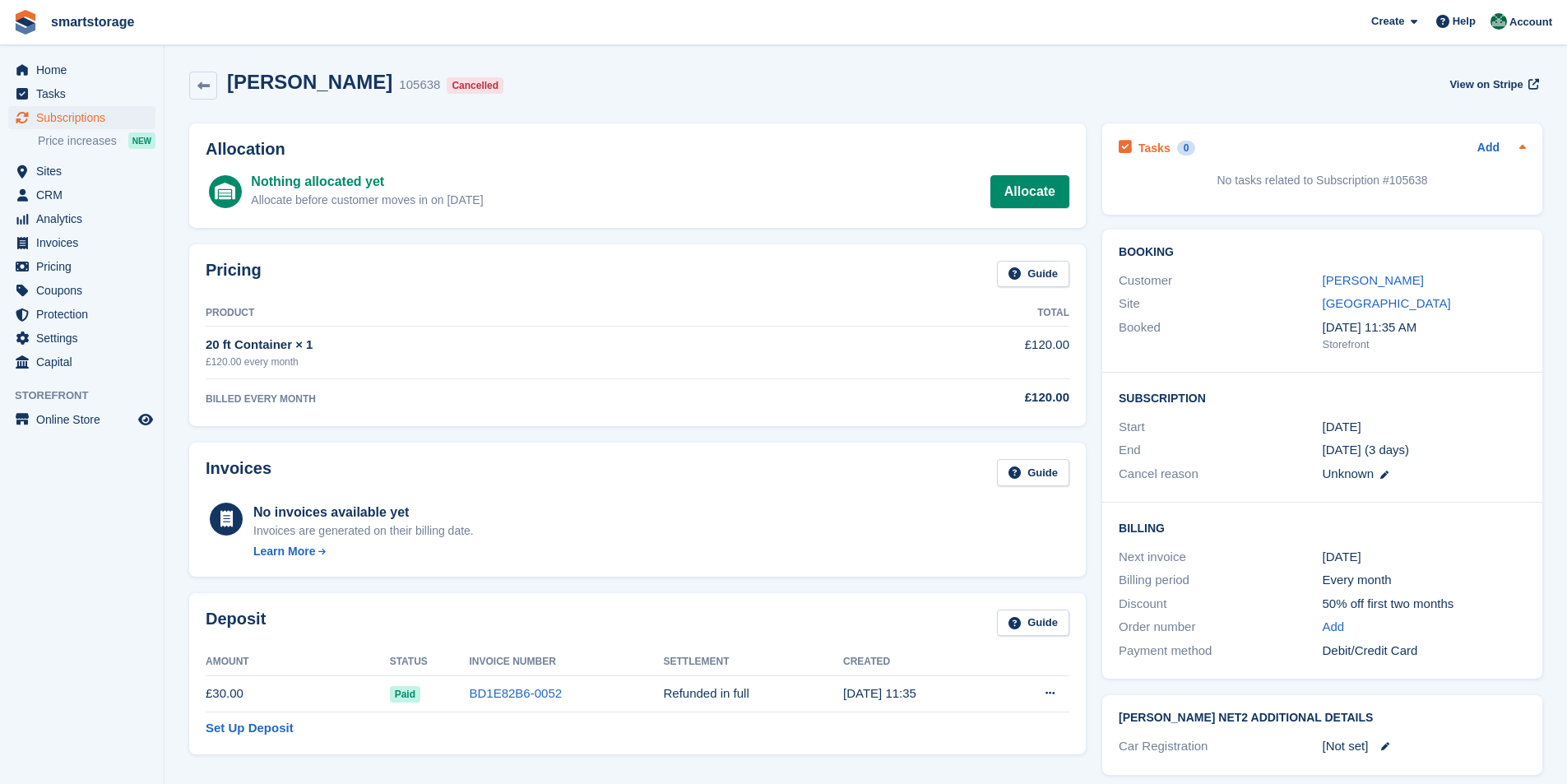
click at [1525, 148] on icon at bounding box center [1522, 146] width 6 height 4
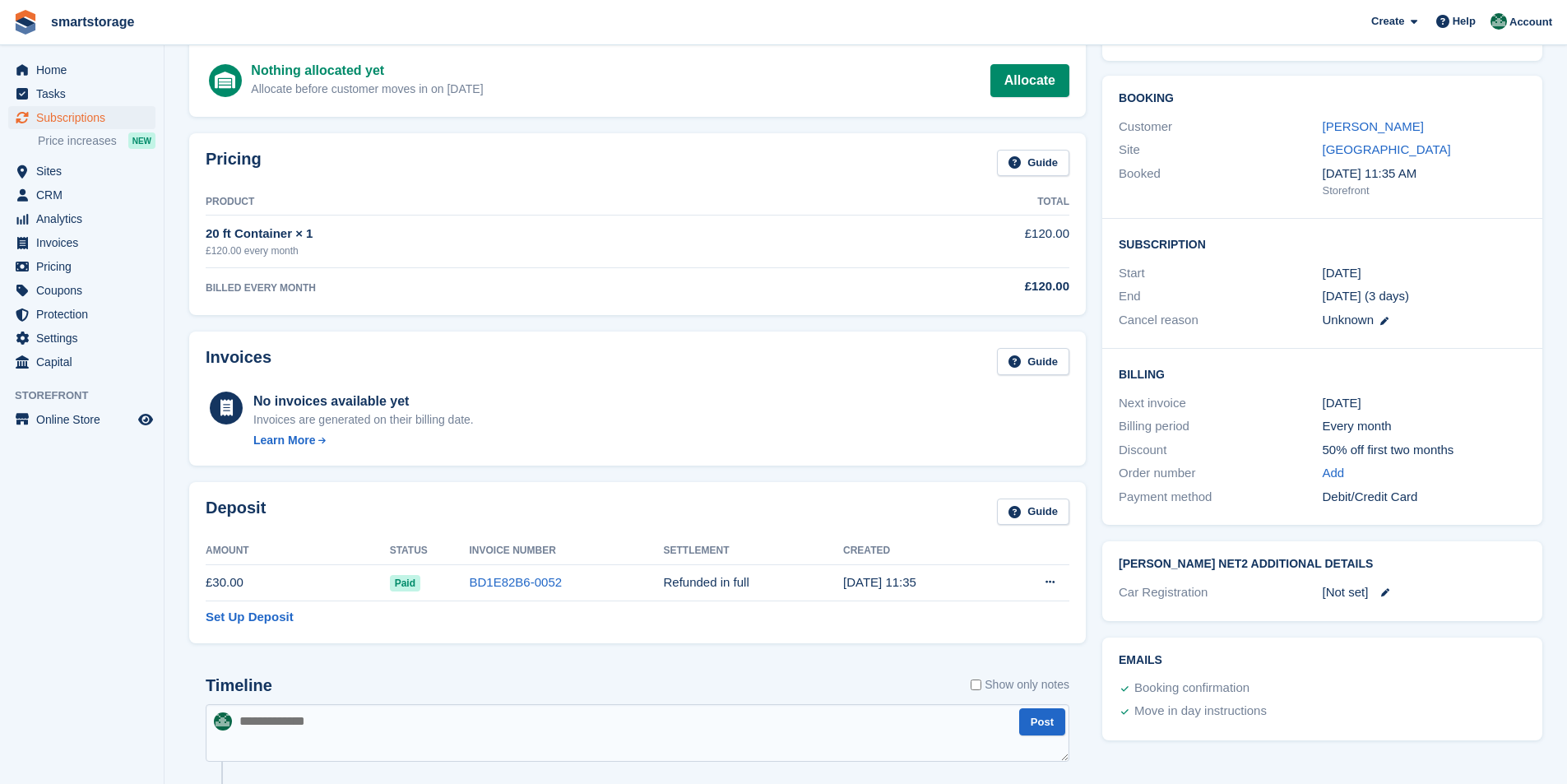
scroll to position [82, 0]
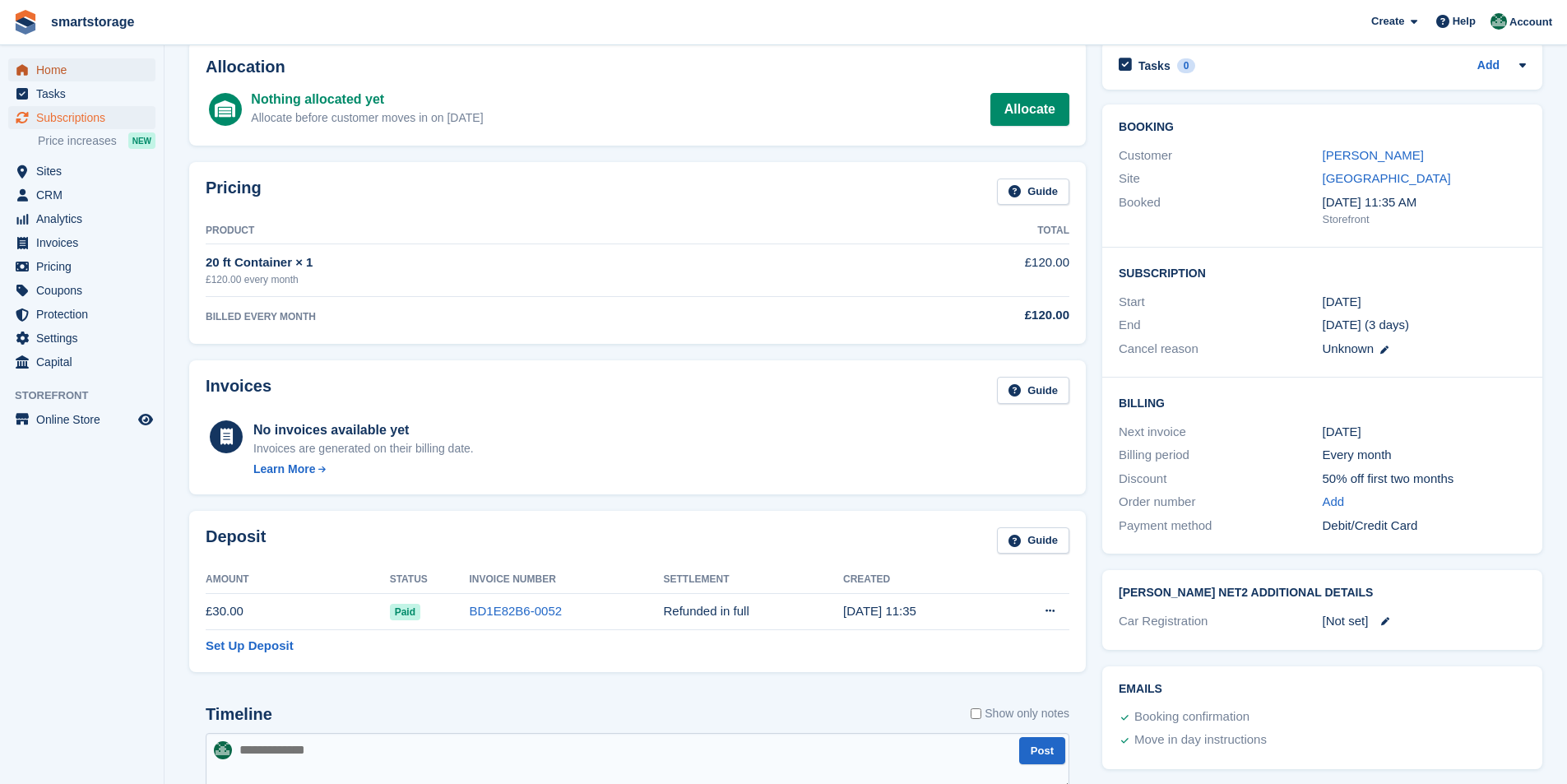
click at [45, 68] on span "Home" at bounding box center [86, 70] width 99 height 23
